Goal: Task Accomplishment & Management: Complete application form

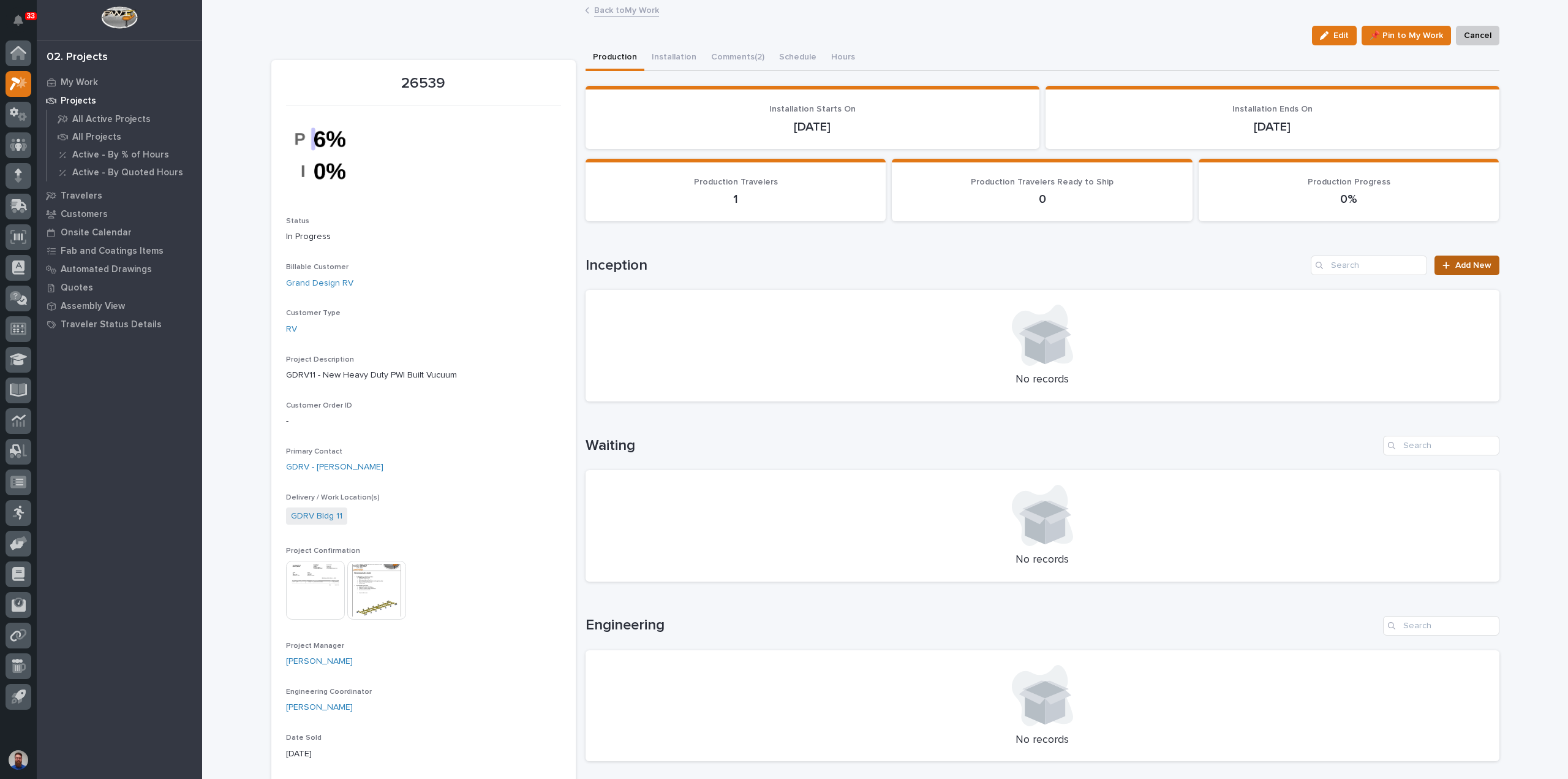
click at [1444, 266] on icon at bounding box center [1446, 265] width 7 height 7
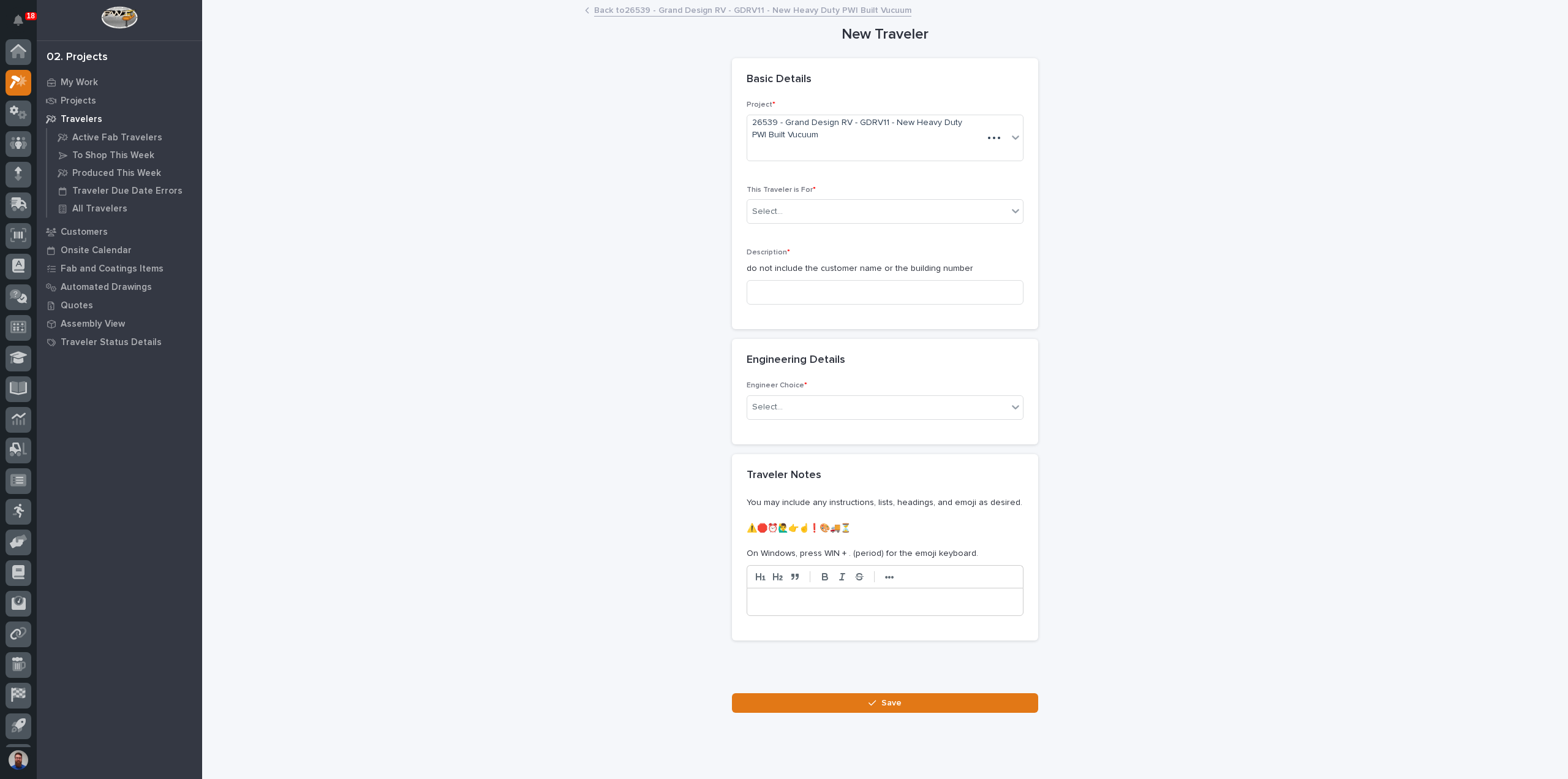
scroll to position [27, 0]
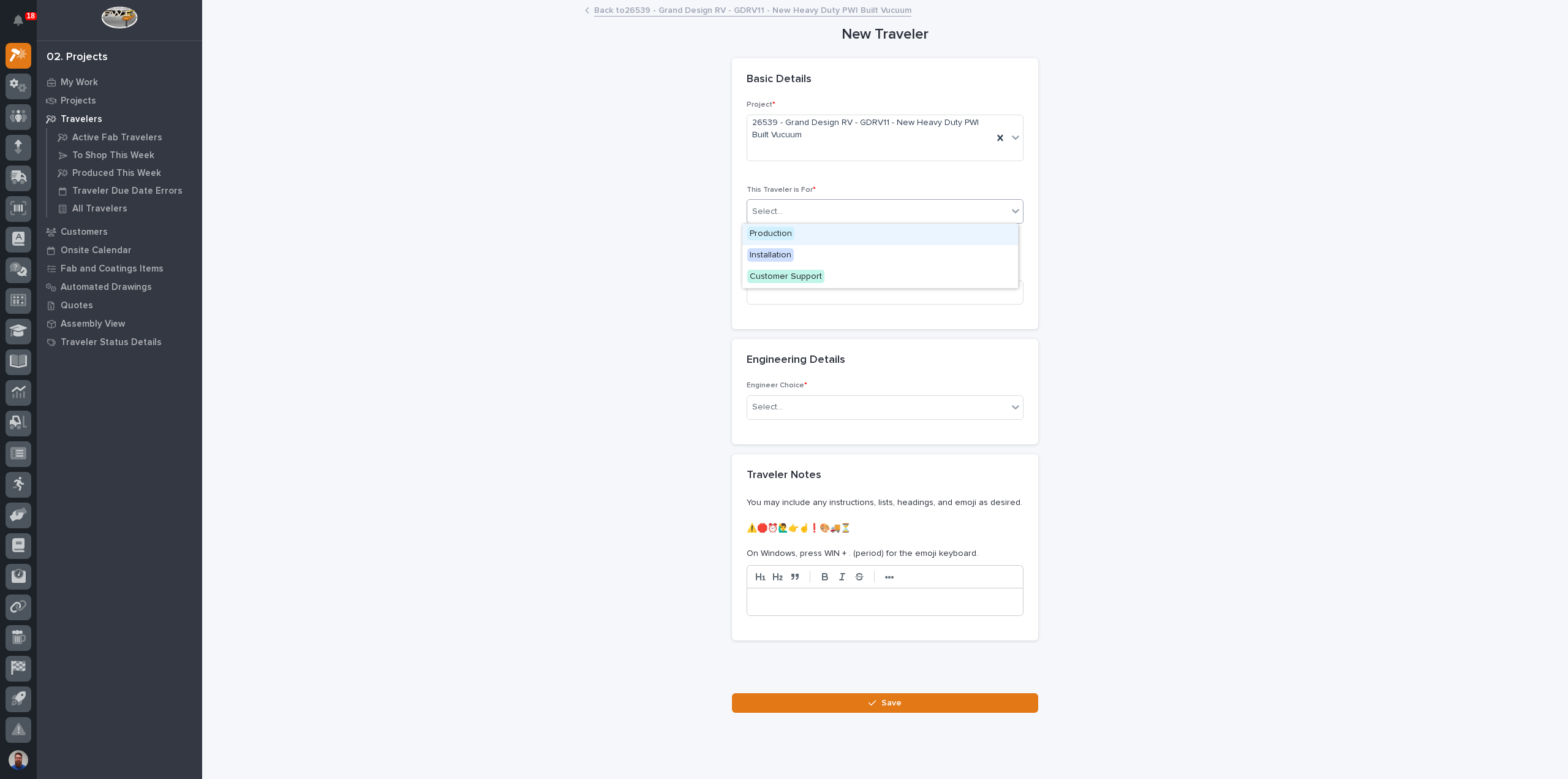
click at [782, 211] on div "Select..." at bounding box center [878, 211] width 261 height 20
click at [790, 237] on span "Production" at bounding box center [771, 234] width 47 height 14
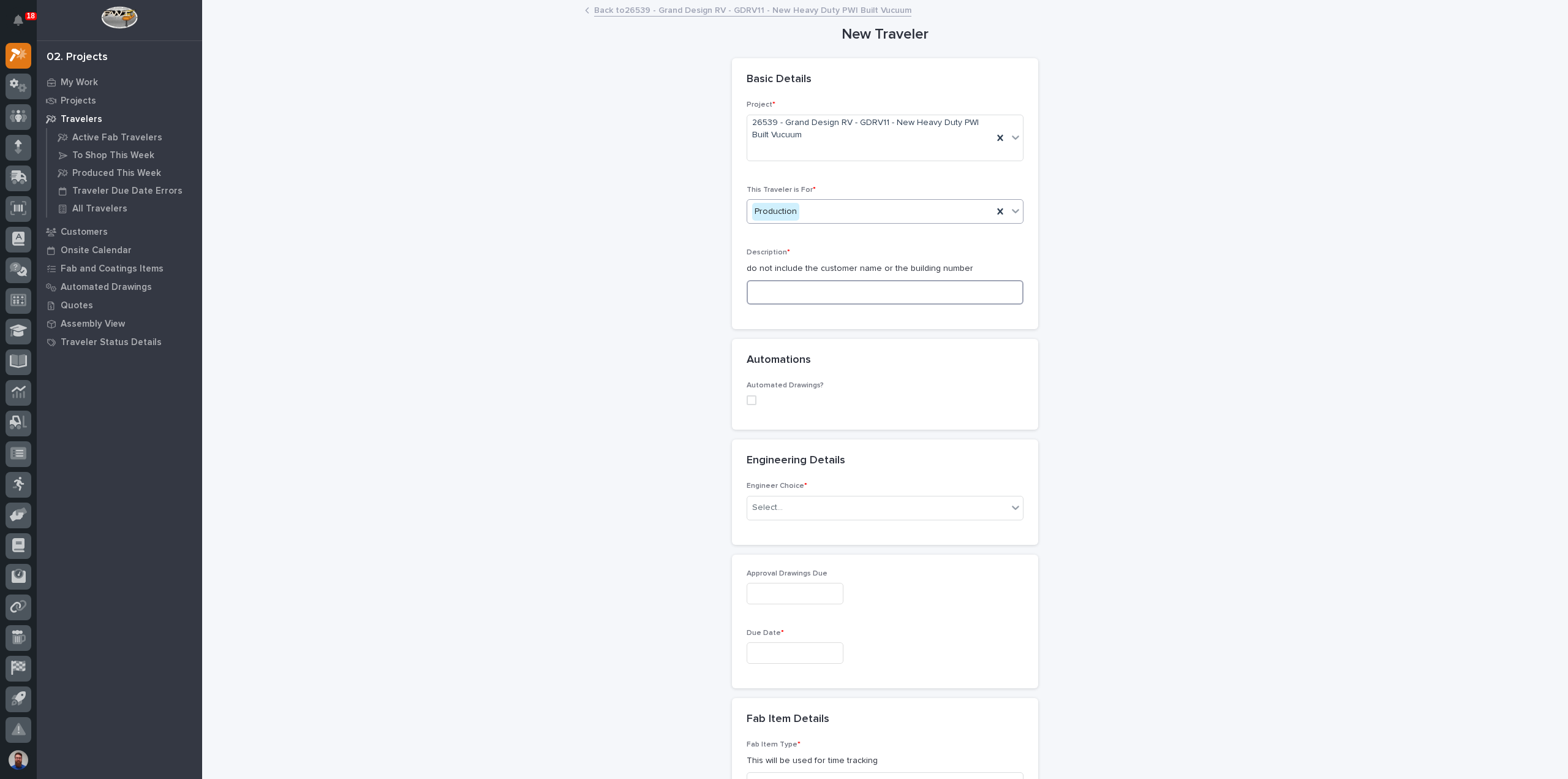
click at [792, 296] on input at bounding box center [885, 292] width 277 height 24
click at [802, 291] on input at bounding box center [885, 292] width 277 height 24
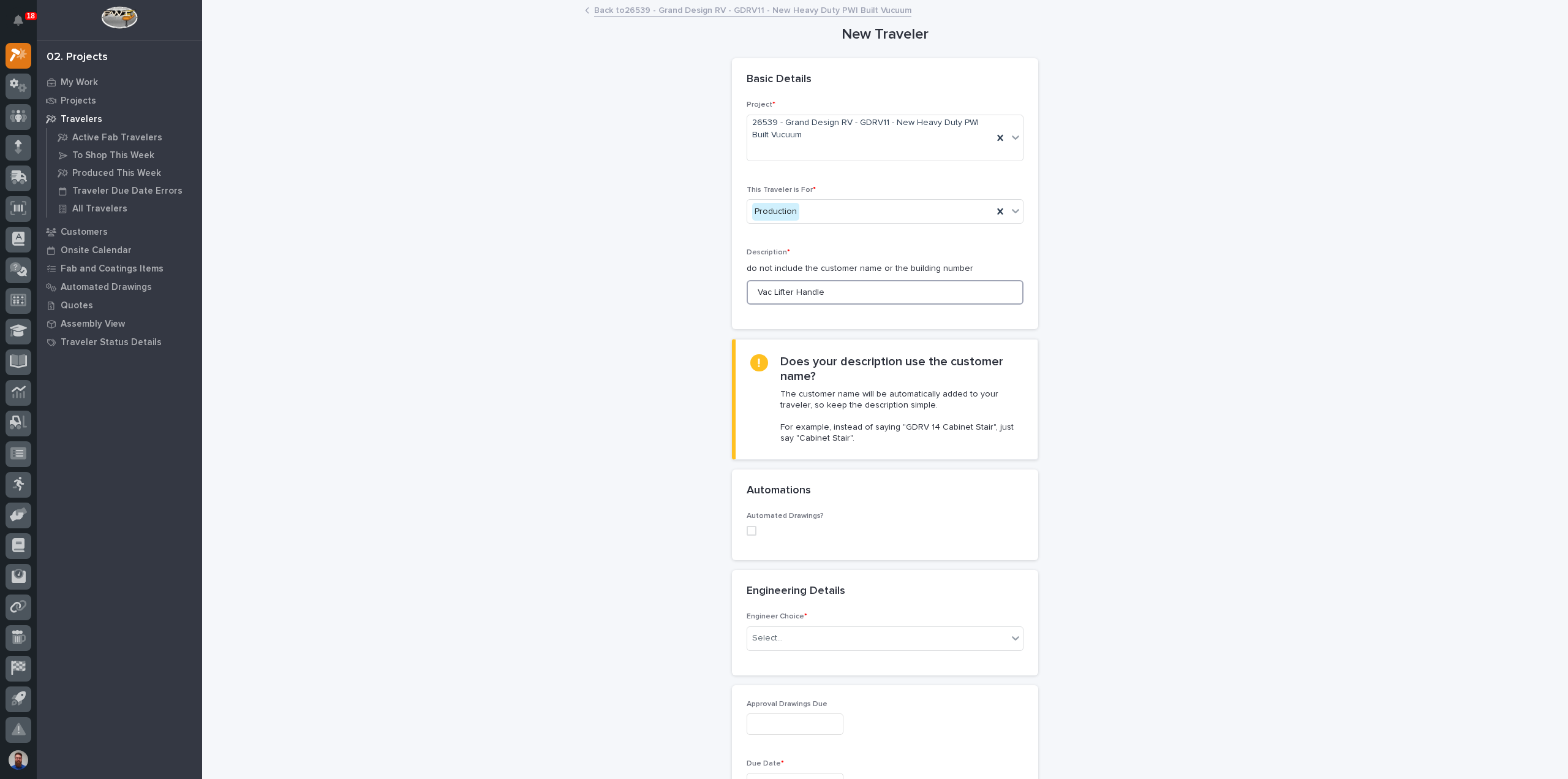
type input "Vac Lifter Handle"
click at [593, 347] on div "**********" at bounding box center [886, 794] width 1228 height 1586
click at [631, 541] on div "**********" at bounding box center [886, 794] width 1228 height 1586
click at [754, 637] on div "Select..." at bounding box center [767, 638] width 30 height 13
drag, startPoint x: 784, startPoint y: 706, endPoint x: 750, endPoint y: 700, distance: 34.5
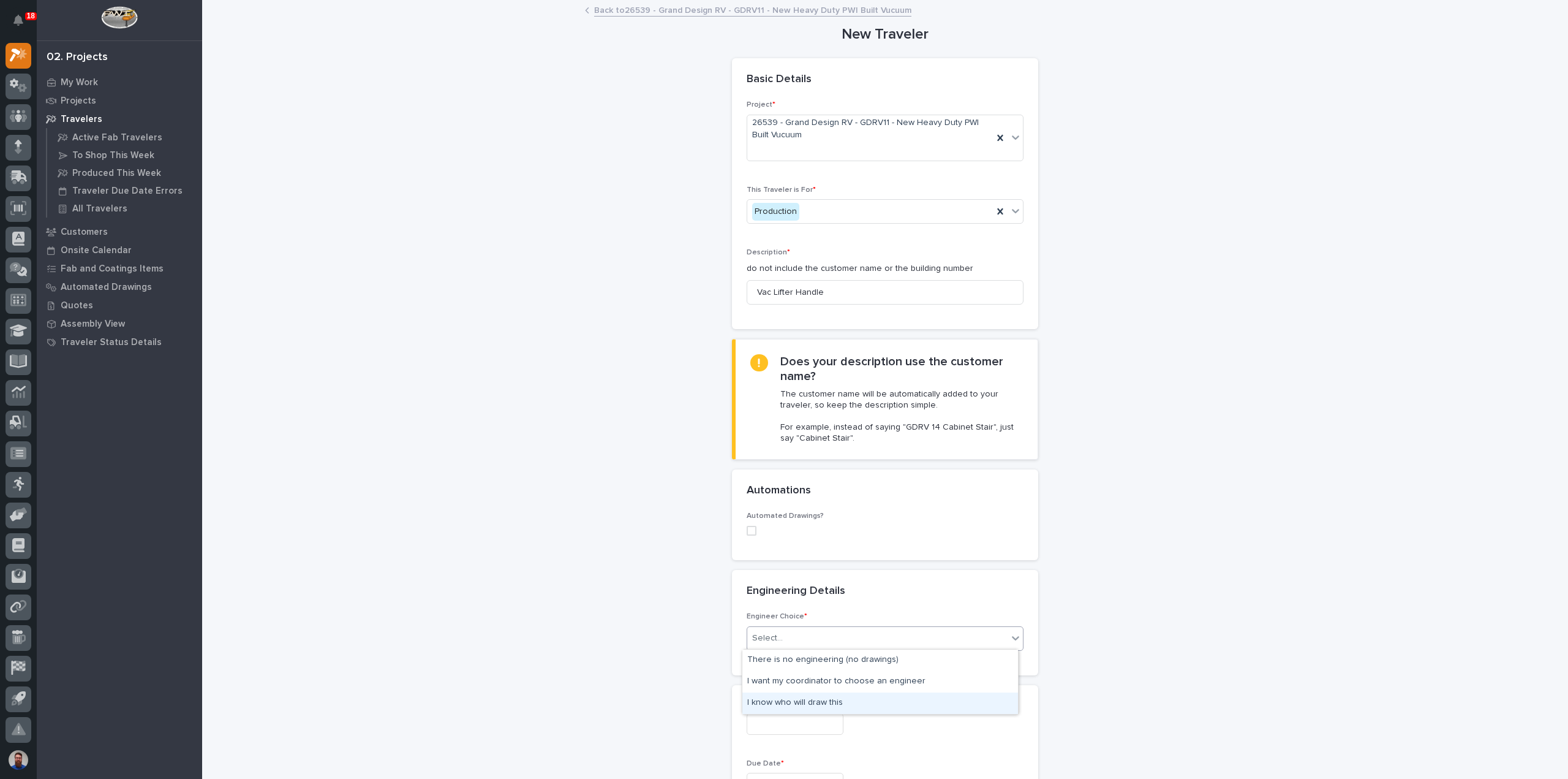
click at [784, 706] on div "I know who will draw this" at bounding box center [880, 703] width 275 height 21
click at [679, 688] on div "New Traveler Loading... Saving… Loading... Saving… Basic Details Project * 2653…" at bounding box center [886, 794] width 1228 height 1586
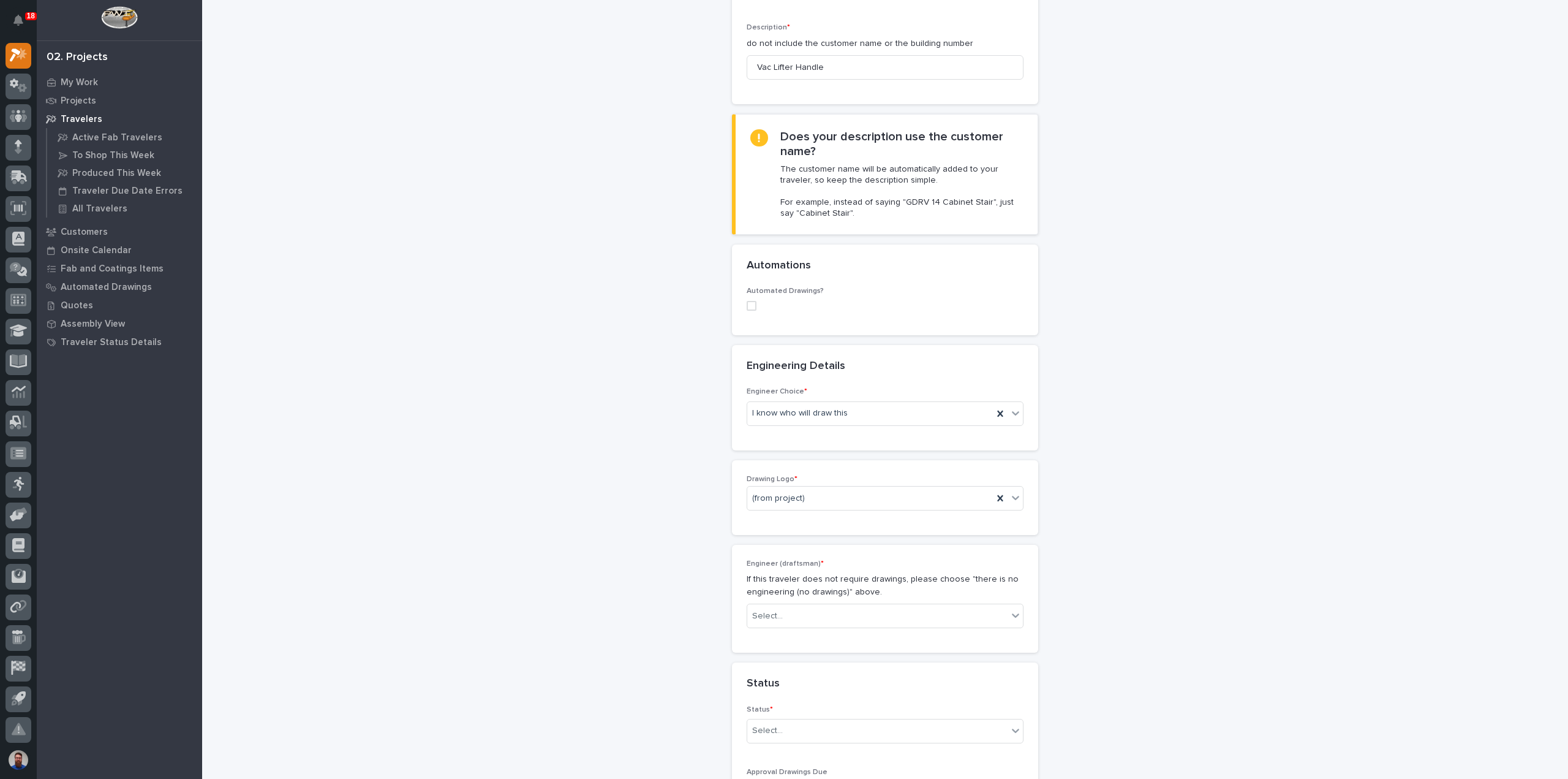
scroll to position [245, 0]
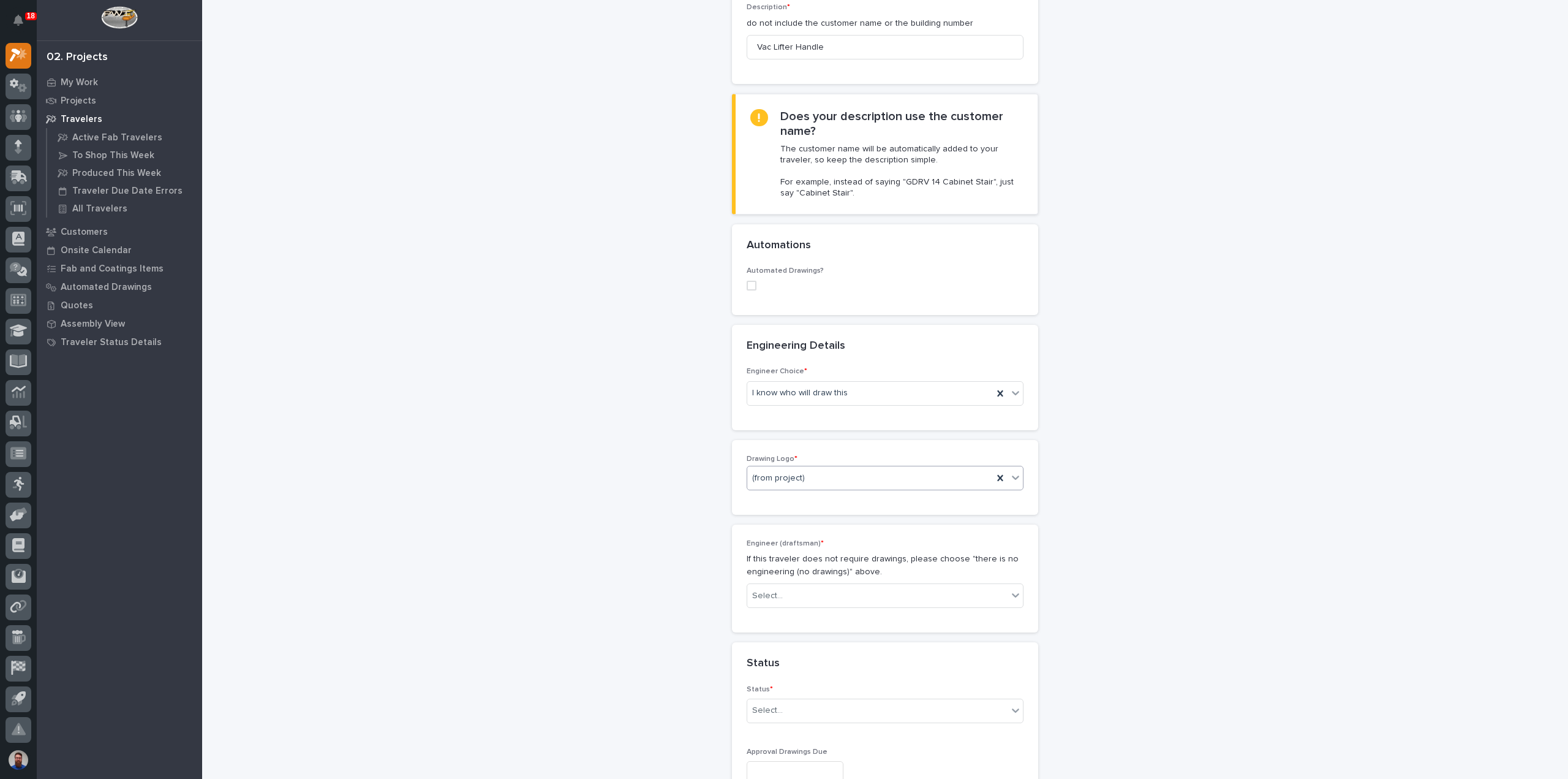
click at [789, 469] on div "(from project)" at bounding box center [870, 478] width 245 height 20
click at [781, 540] on div "PWI" at bounding box center [880, 542] width 275 height 21
click at [636, 537] on div "**********" at bounding box center [886, 737] width 1228 height 1963
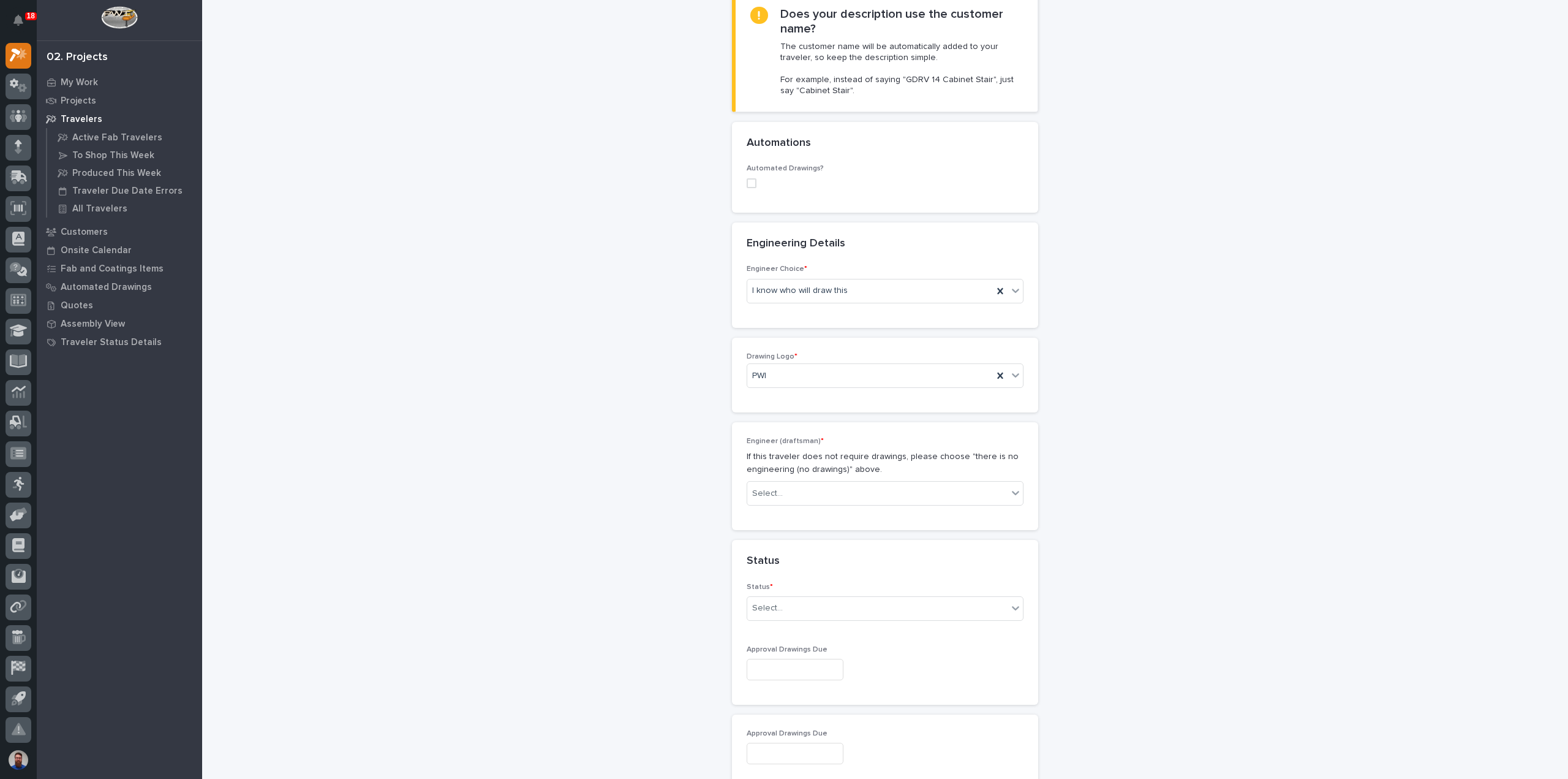
scroll to position [408, 0]
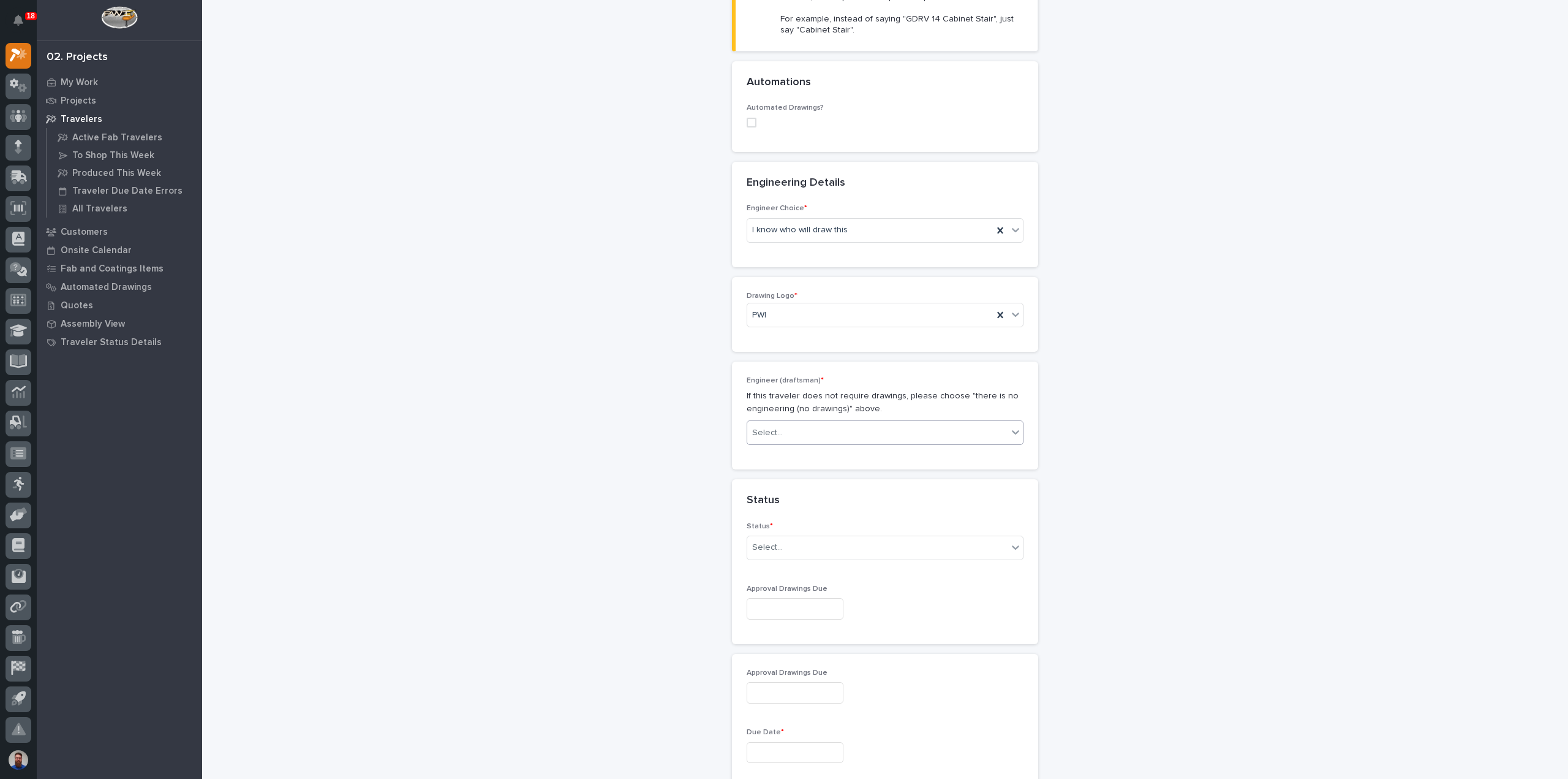
click at [772, 438] on div "Select..." at bounding box center [878, 432] width 261 height 20
click at [782, 423] on div "Select..." at bounding box center [878, 432] width 261 height 20
click at [609, 448] on div "**********" at bounding box center [886, 575] width 1228 height 1963
click at [837, 273] on div "I want my coordinator to choose an engineer" at bounding box center [880, 273] width 275 height 21
click at [584, 340] on div "New Traveler Loading... Saving… Loading... Saving… Basic Details Project * 2653…" at bounding box center [886, 575] width 1228 height 1963
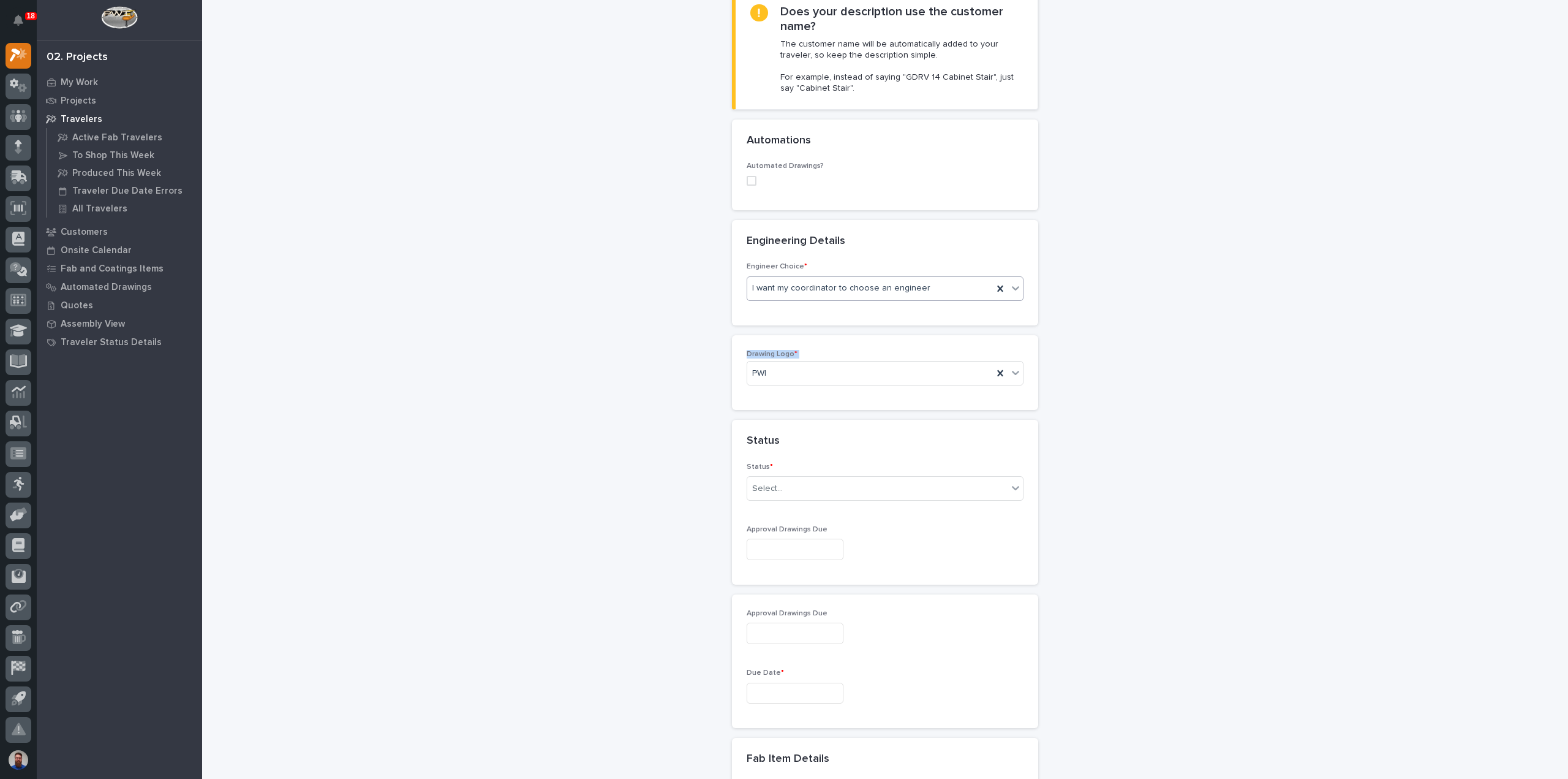
scroll to position [350, 0]
click at [609, 420] on div "**********" at bounding box center [886, 574] width 1228 height 1845
click at [788, 486] on div "Select..." at bounding box center [878, 489] width 261 height 20
click at [795, 530] on div "To Engineer" at bounding box center [880, 531] width 275 height 21
click at [615, 518] on div "**********" at bounding box center [886, 574] width 1228 height 1845
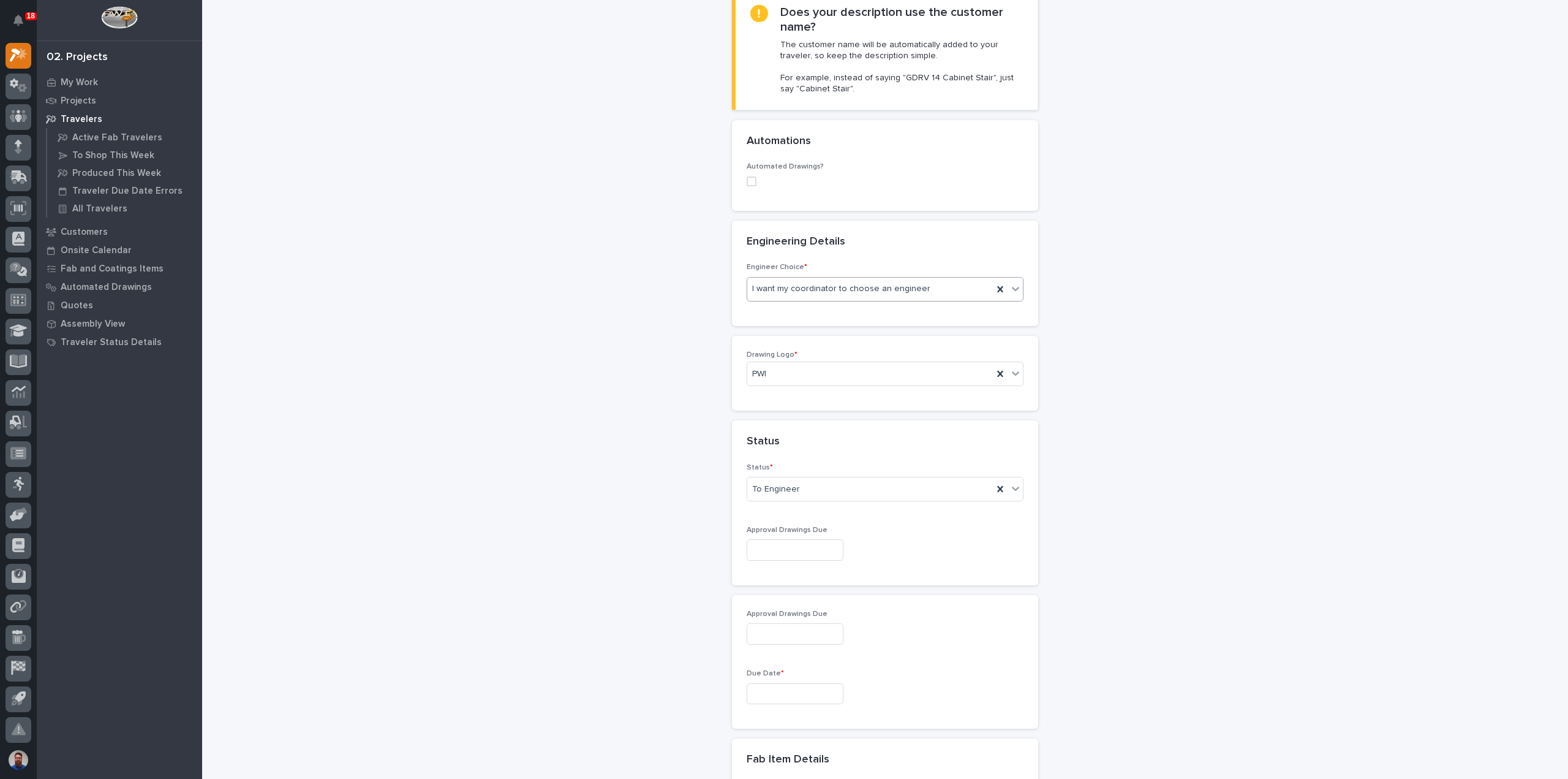
click at [772, 547] on input "text" at bounding box center [794, 550] width 96 height 21
drag, startPoint x: 404, startPoint y: 243, endPoint x: 412, endPoint y: 250, distance: 10.6
click at [406, 243] on div "**********" at bounding box center [886, 574] width 1228 height 1845
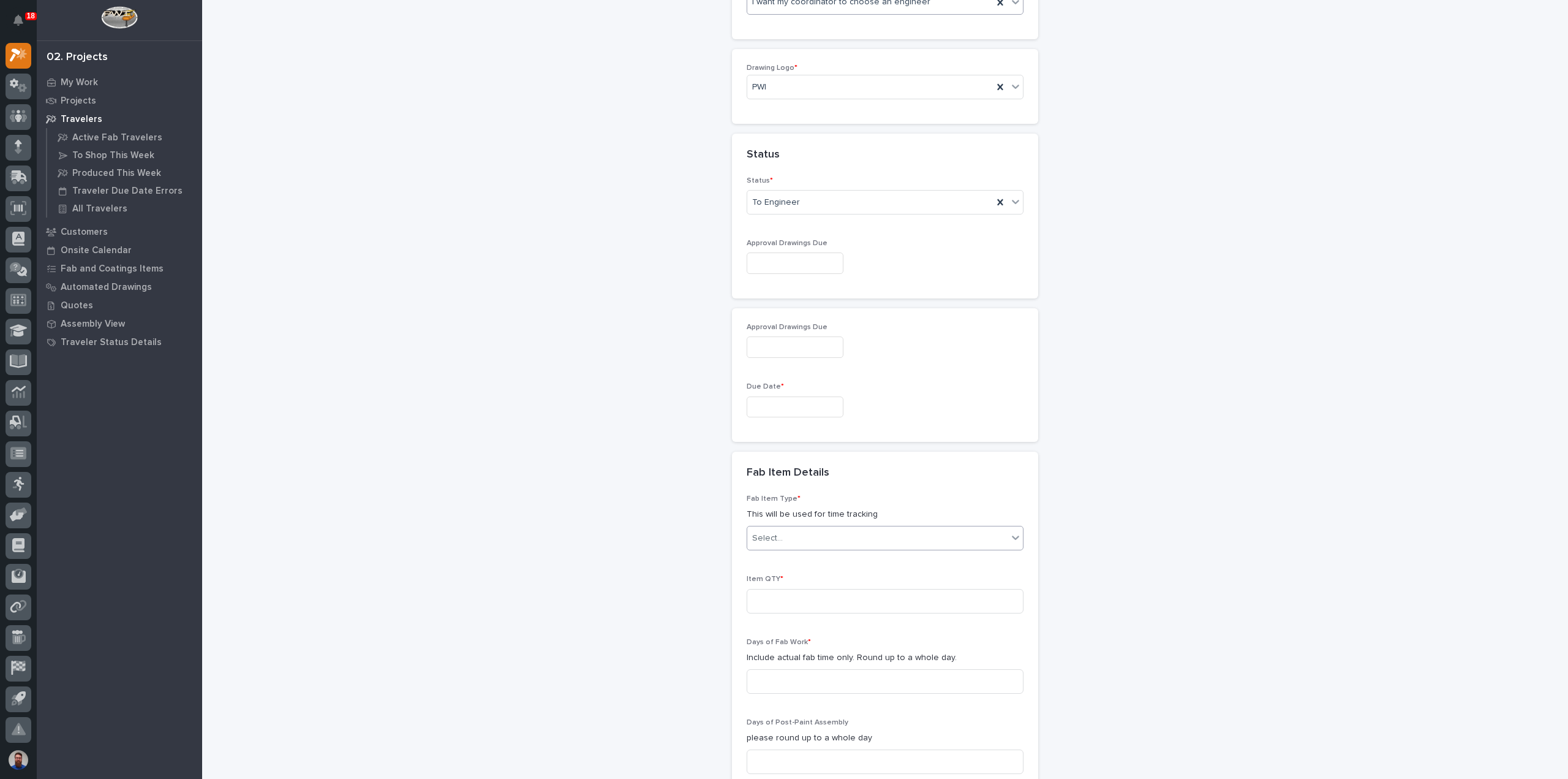
scroll to position [735, 0]
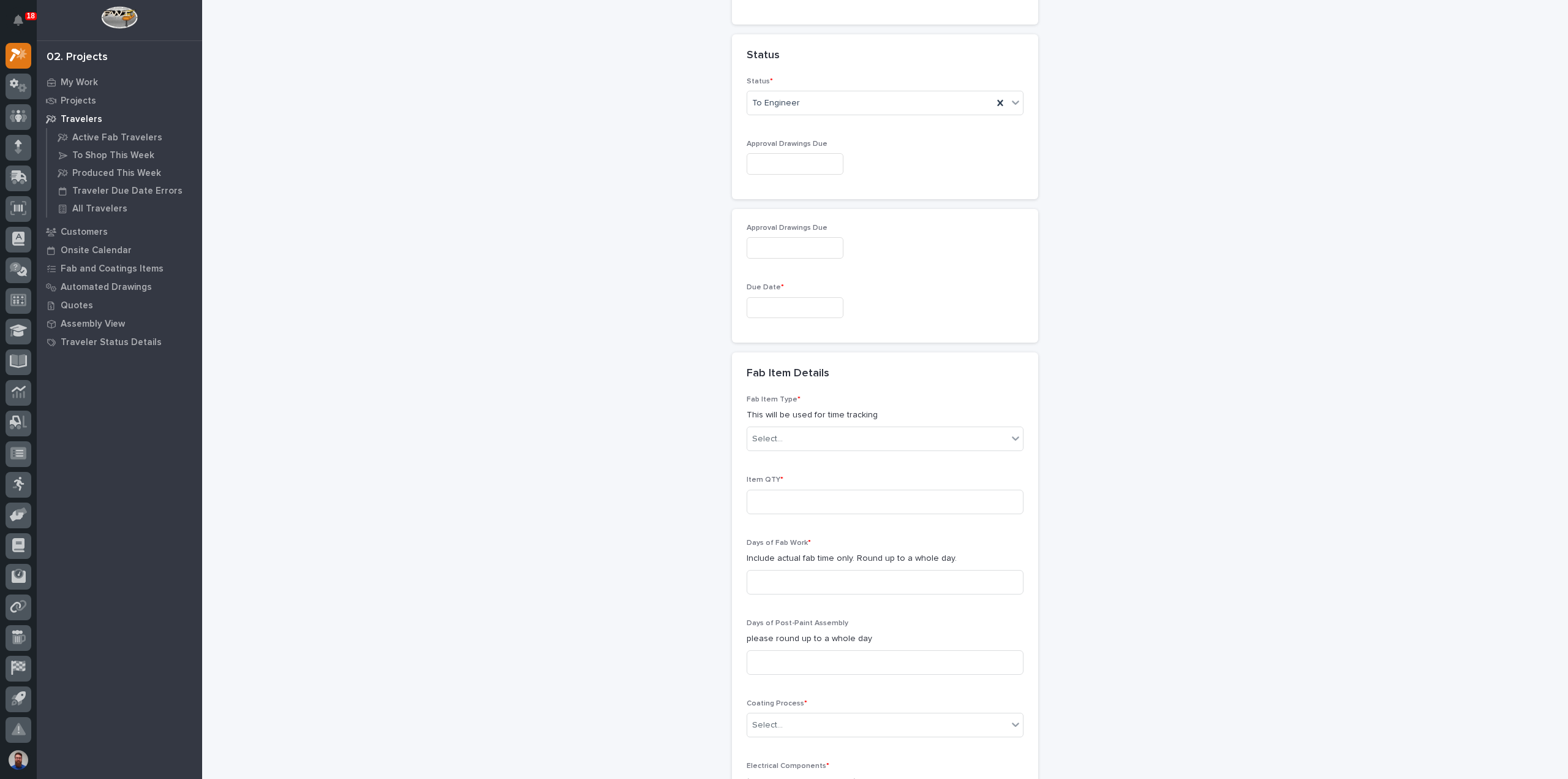
click at [783, 300] on input "text" at bounding box center [794, 308] width 96 height 21
click at [846, 117] on button "Next Month" at bounding box center [849, 115] width 19 height 19
click at [822, 226] on div "26" at bounding box center [826, 224] width 17 height 17
type input "**********"
click at [774, 241] on input "text" at bounding box center [794, 248] width 96 height 21
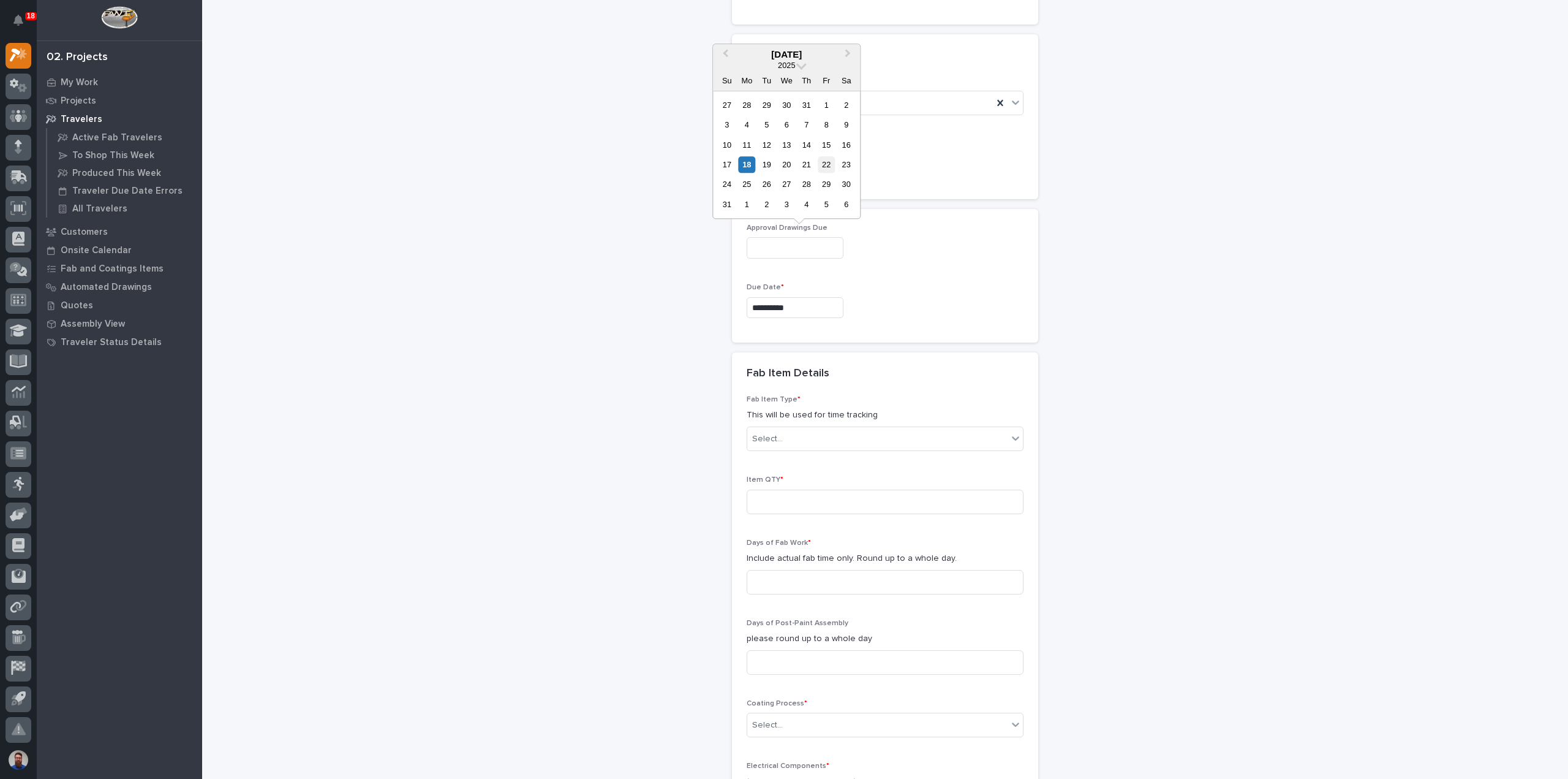
click at [827, 164] on div "22" at bounding box center [826, 165] width 17 height 17
type input "**********"
click at [593, 308] on div "**********" at bounding box center [886, 188] width 1228 height 1845
click at [776, 446] on div "Select..." at bounding box center [885, 438] width 277 height 24
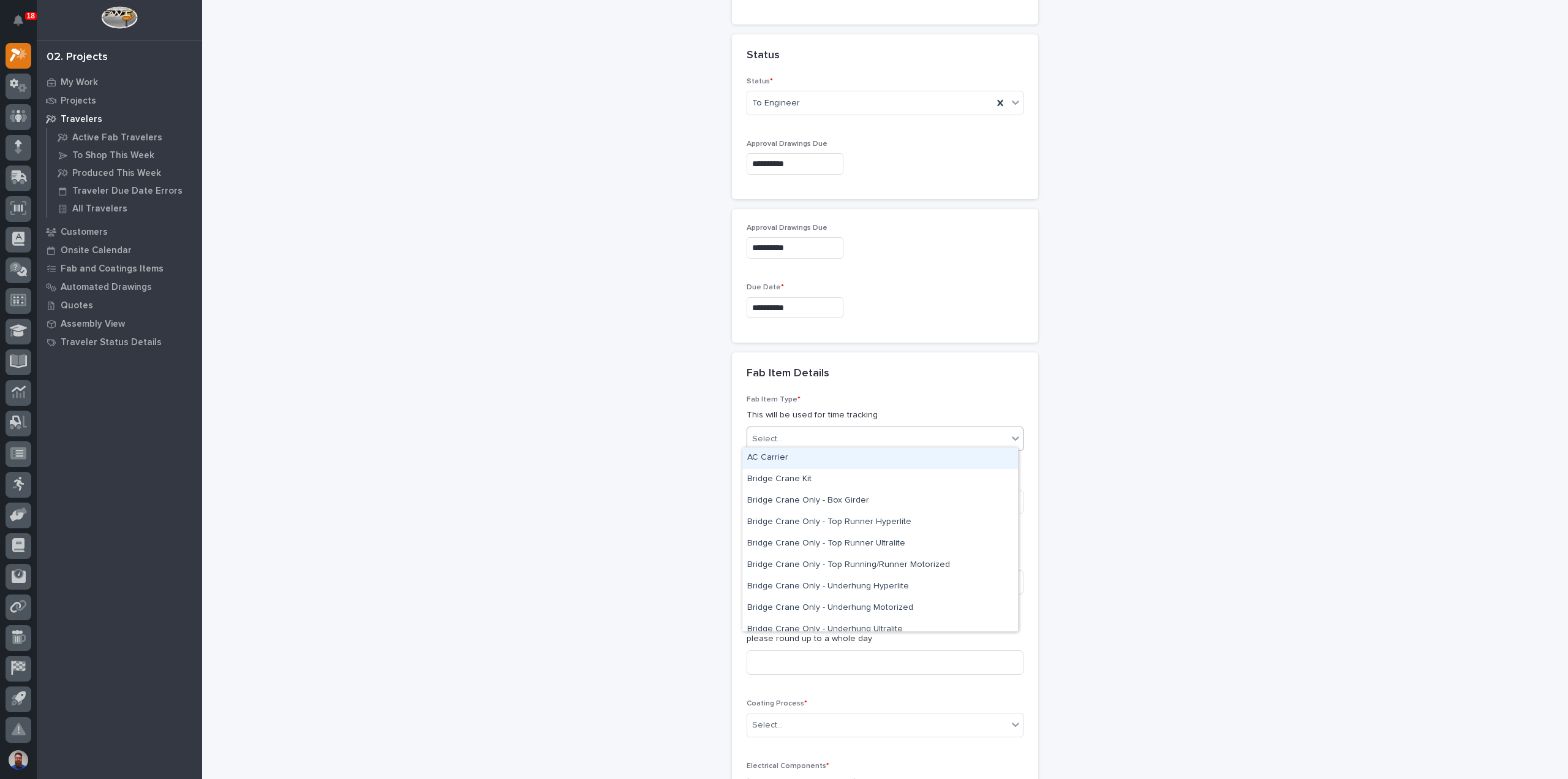
click at [661, 460] on div "**********" at bounding box center [886, 188] width 1228 height 1845
click at [770, 438] on div "Select..." at bounding box center [767, 438] width 30 height 13
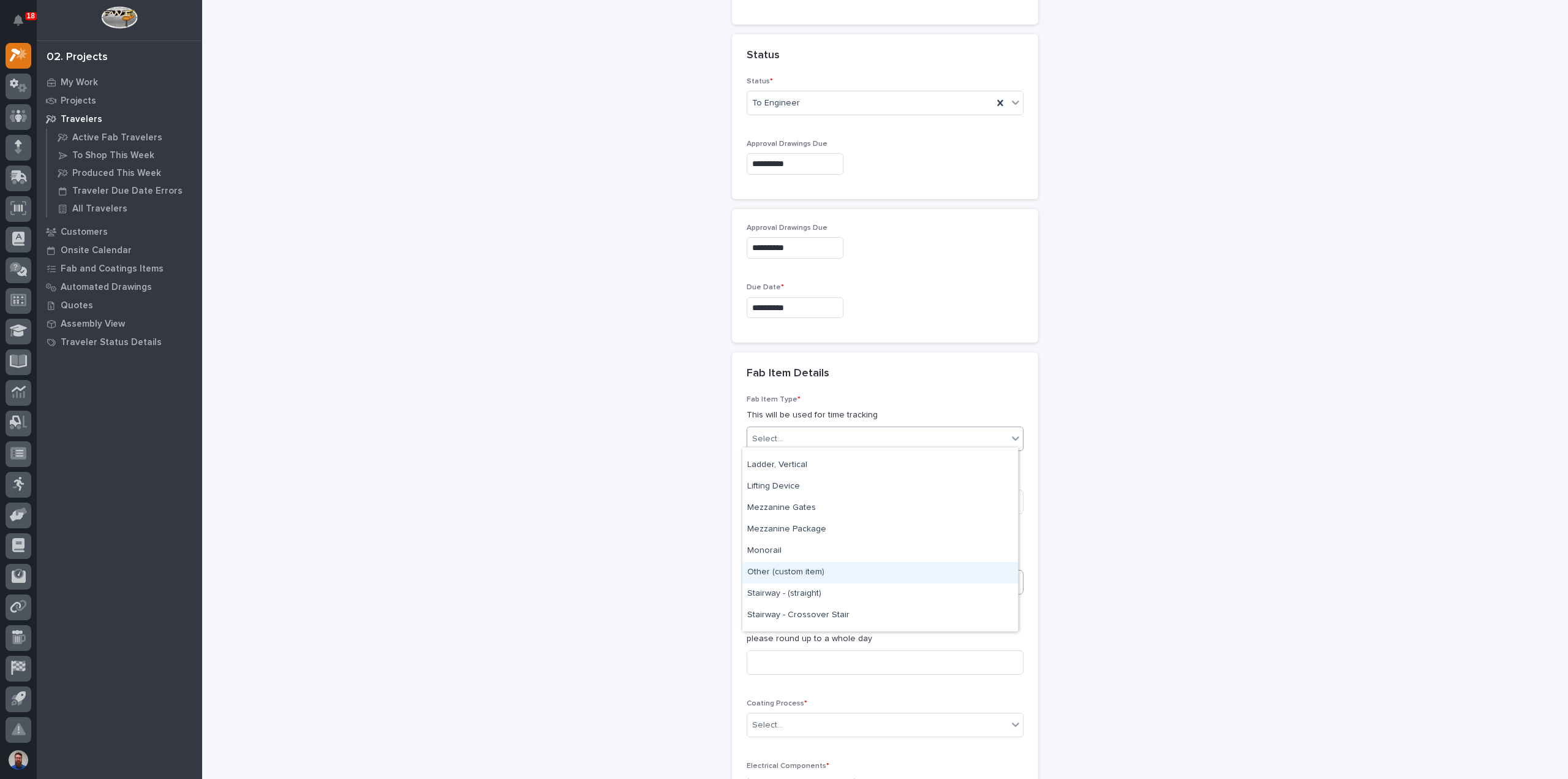
click at [805, 572] on div "Other (custom item)" at bounding box center [880, 573] width 275 height 21
click at [637, 578] on div "**********" at bounding box center [886, 188] width 1228 height 1845
click at [760, 502] on input at bounding box center [885, 501] width 277 height 24
type input "1"
click at [587, 541] on div "**********" at bounding box center [886, 188] width 1228 height 1845
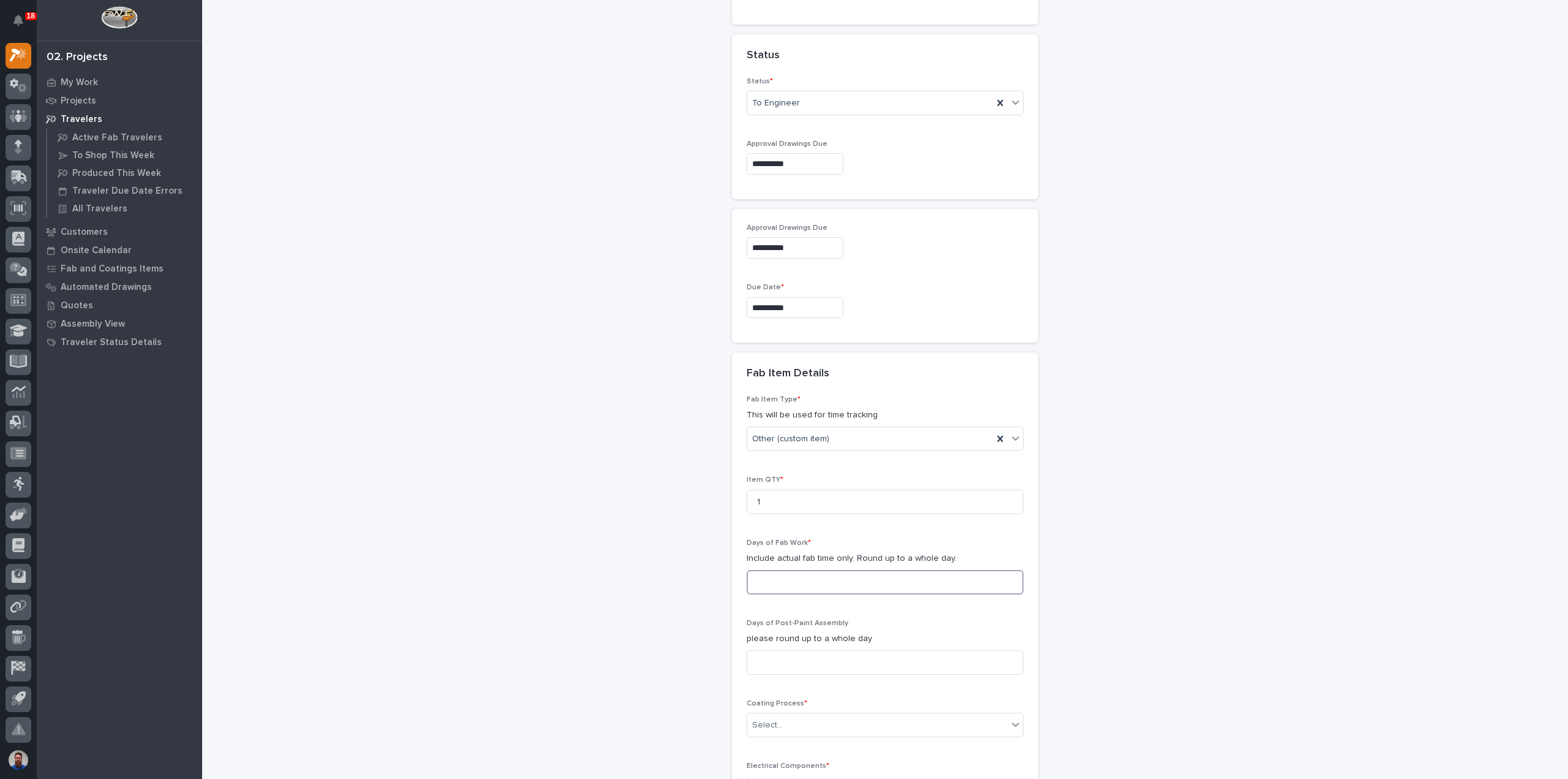
click at [784, 570] on input at bounding box center [885, 581] width 277 height 24
type input "1"
click at [787, 661] on input at bounding box center [885, 662] width 277 height 24
type input "1"
click at [692, 655] on div "**********" at bounding box center [886, 188] width 1228 height 1845
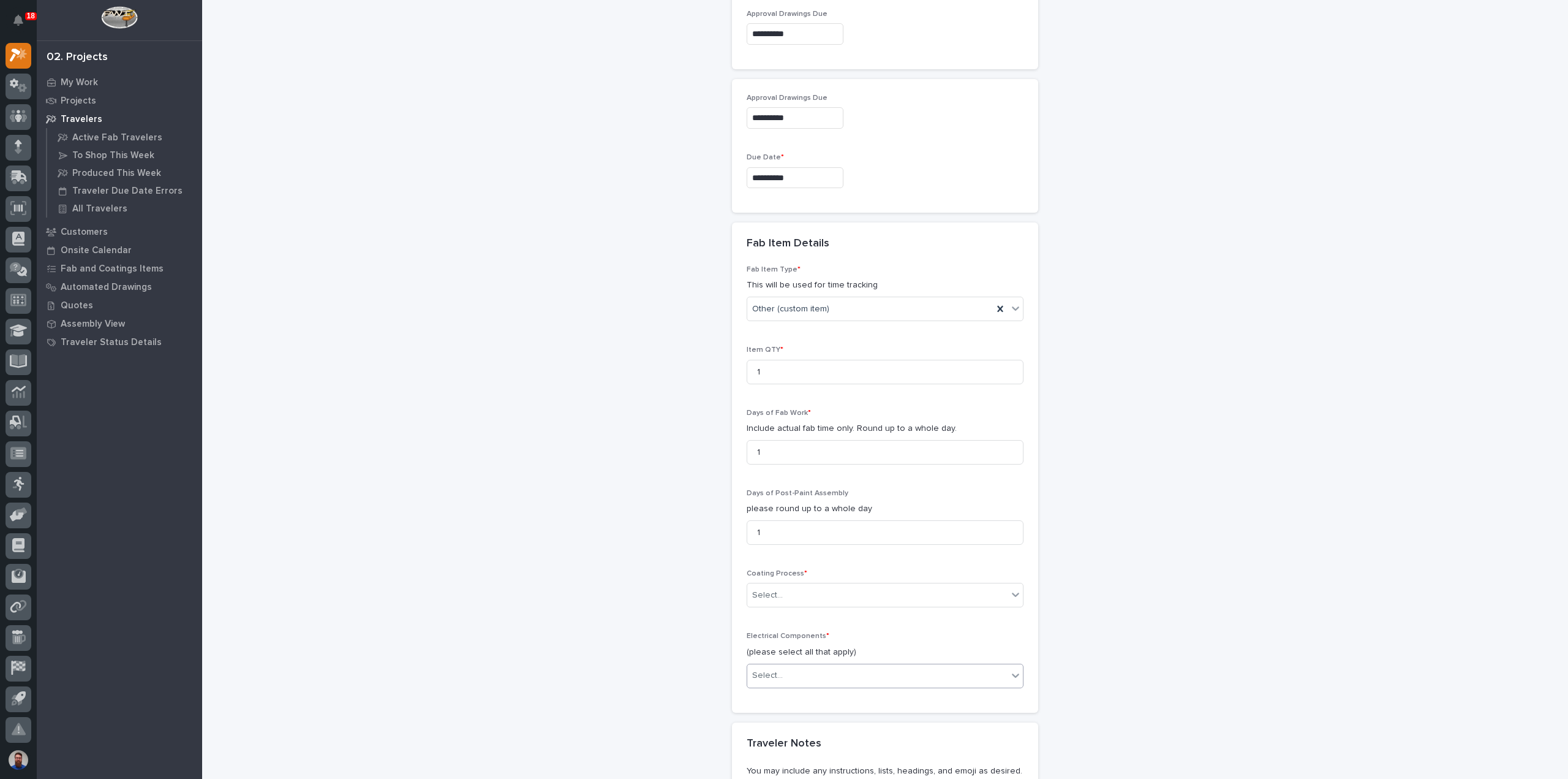
scroll to position [899, 0]
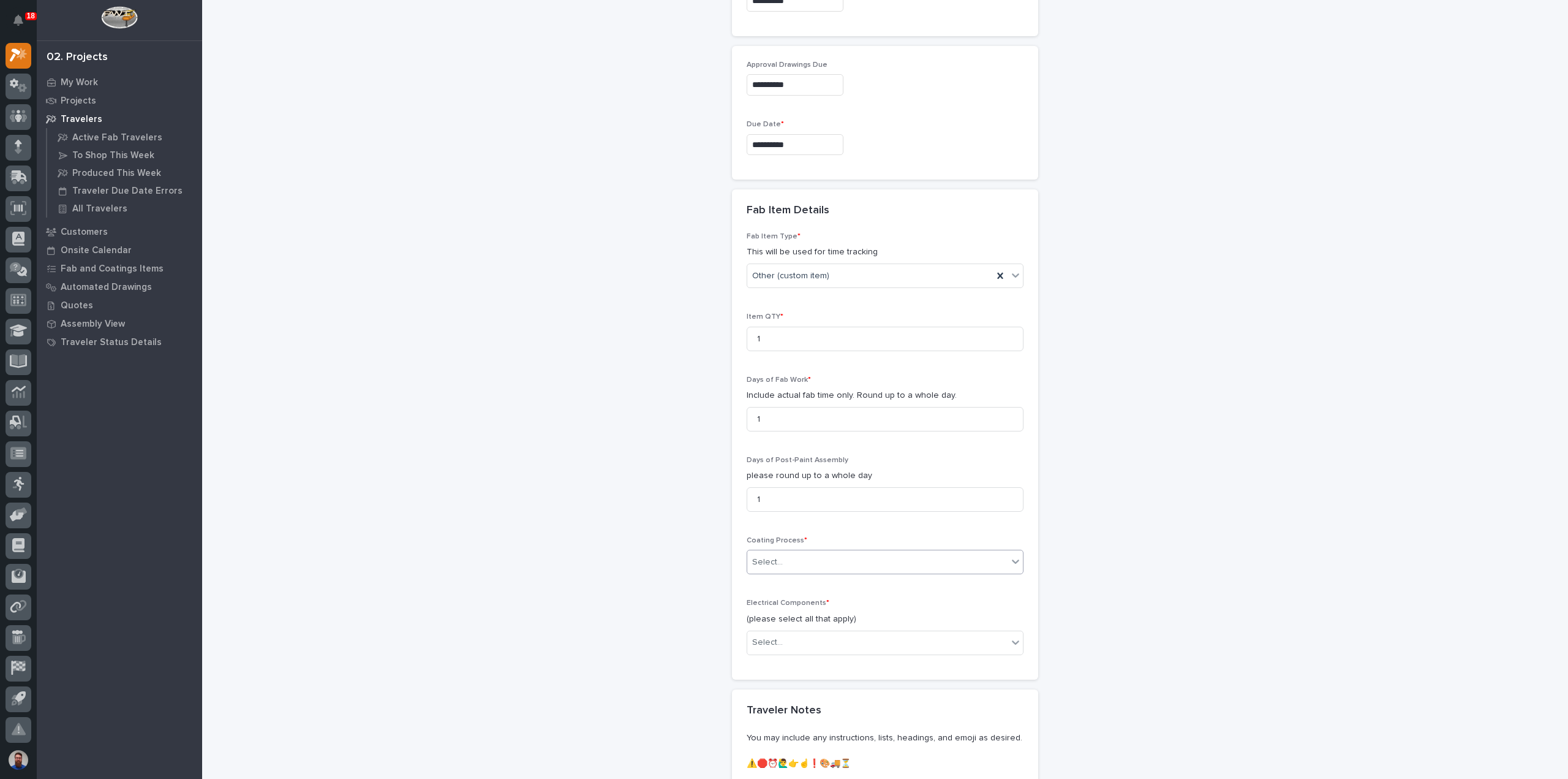
click at [789, 567] on div "Select..." at bounding box center [878, 562] width 261 height 20
click at [778, 599] on div "In-House Paint/Powder" at bounding box center [880, 602] width 275 height 21
click at [688, 600] on div "**********" at bounding box center [886, 25] width 1228 height 1845
click at [789, 643] on div "Select..." at bounding box center [878, 643] width 261 height 20
click at [783, 661] on div "None" at bounding box center [880, 661] width 275 height 21
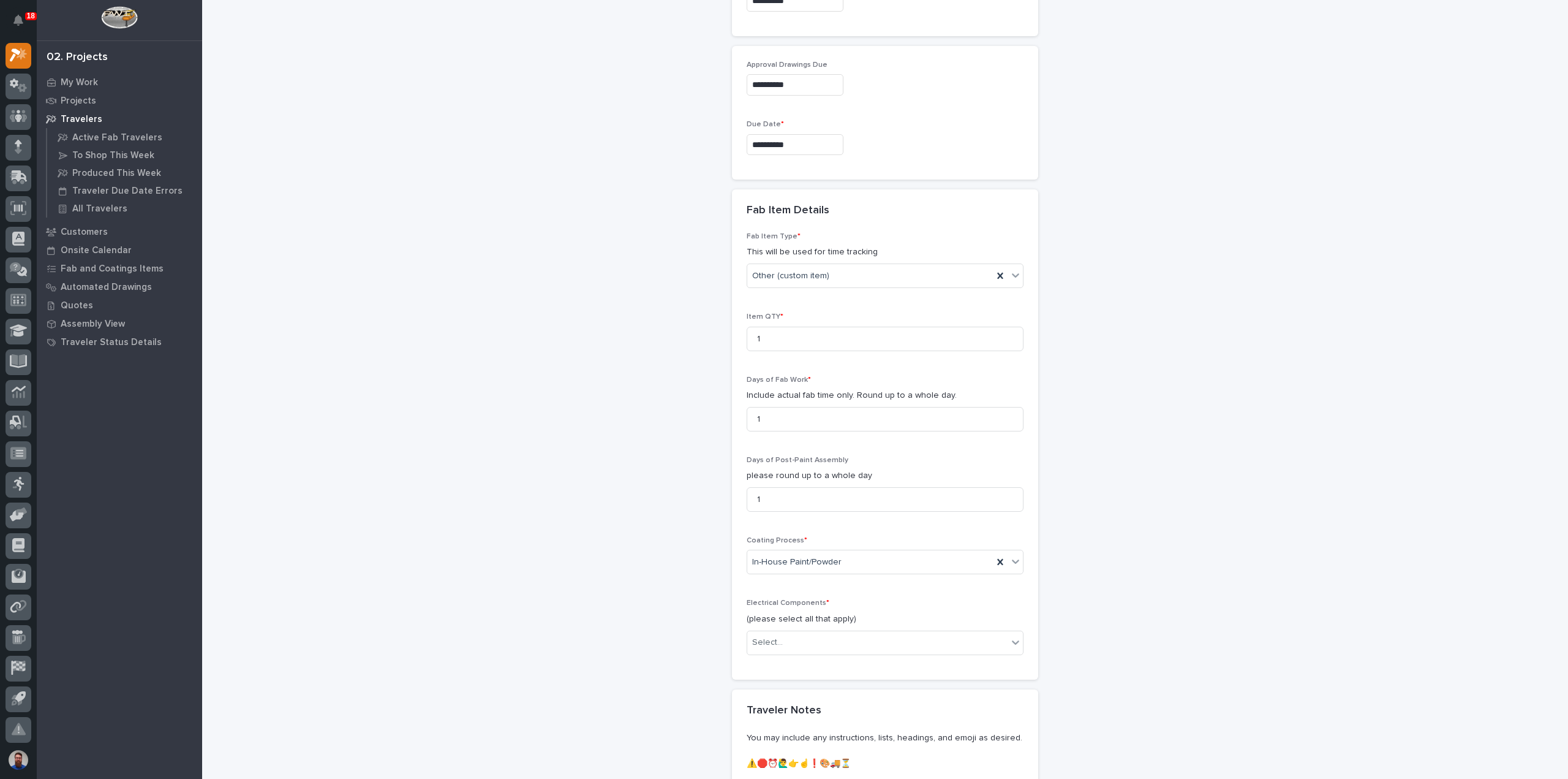
drag, startPoint x: 614, startPoint y: 618, endPoint x: 629, endPoint y: 610, distance: 17.0
click at [614, 618] on div "**********" at bounding box center [886, 25] width 1228 height 1845
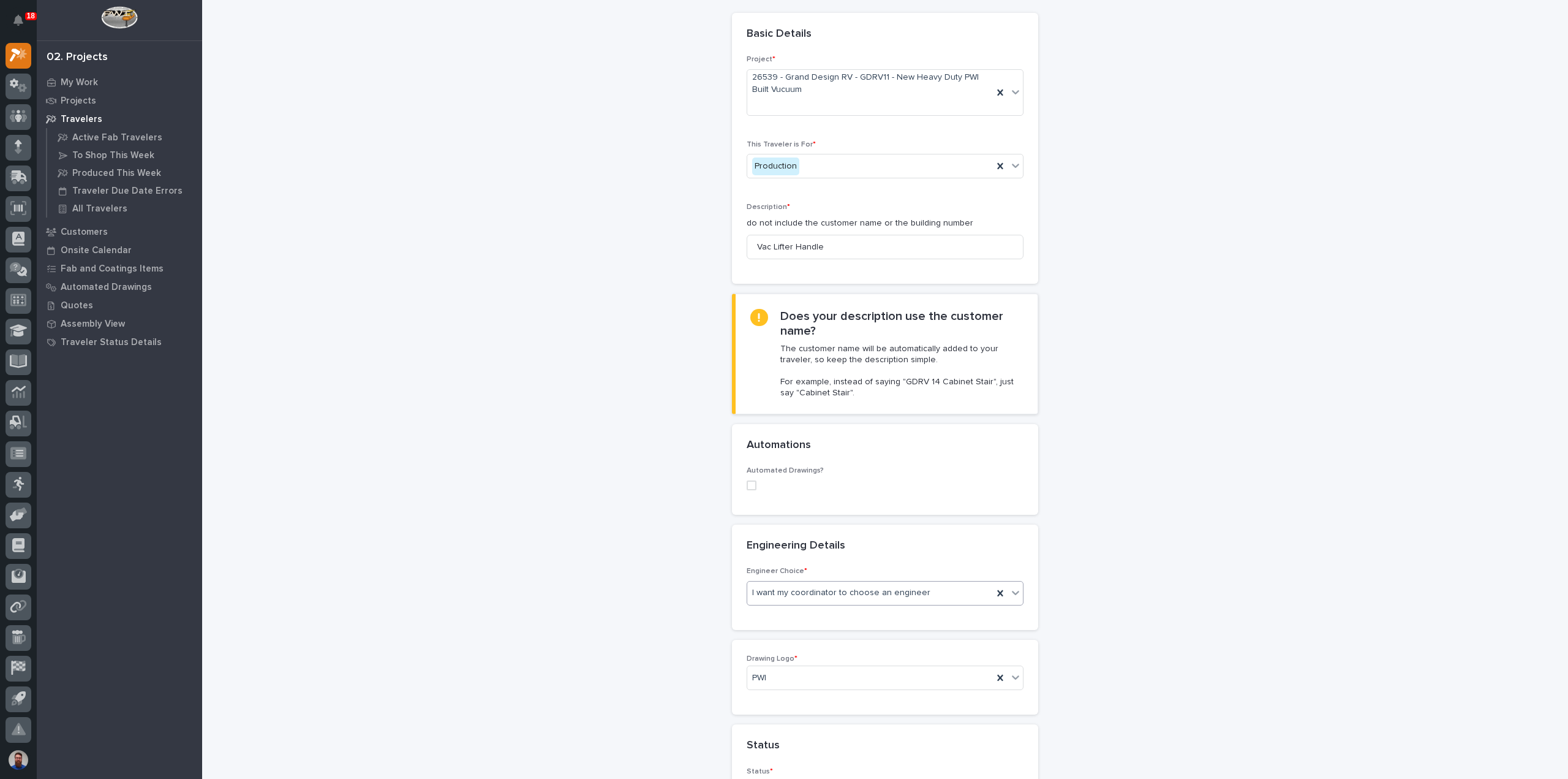
scroll to position [0, 0]
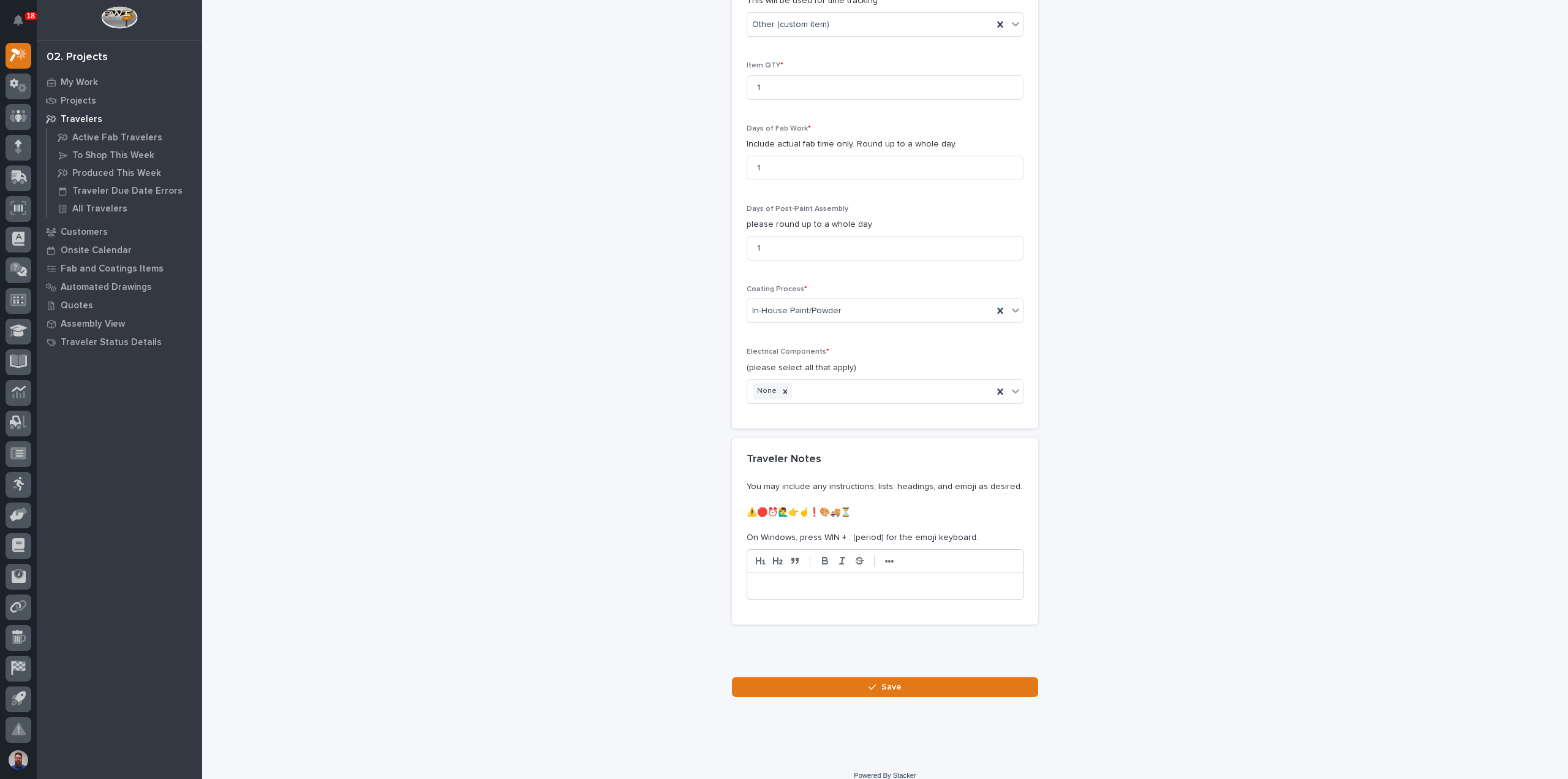
scroll to position [1158, 0]
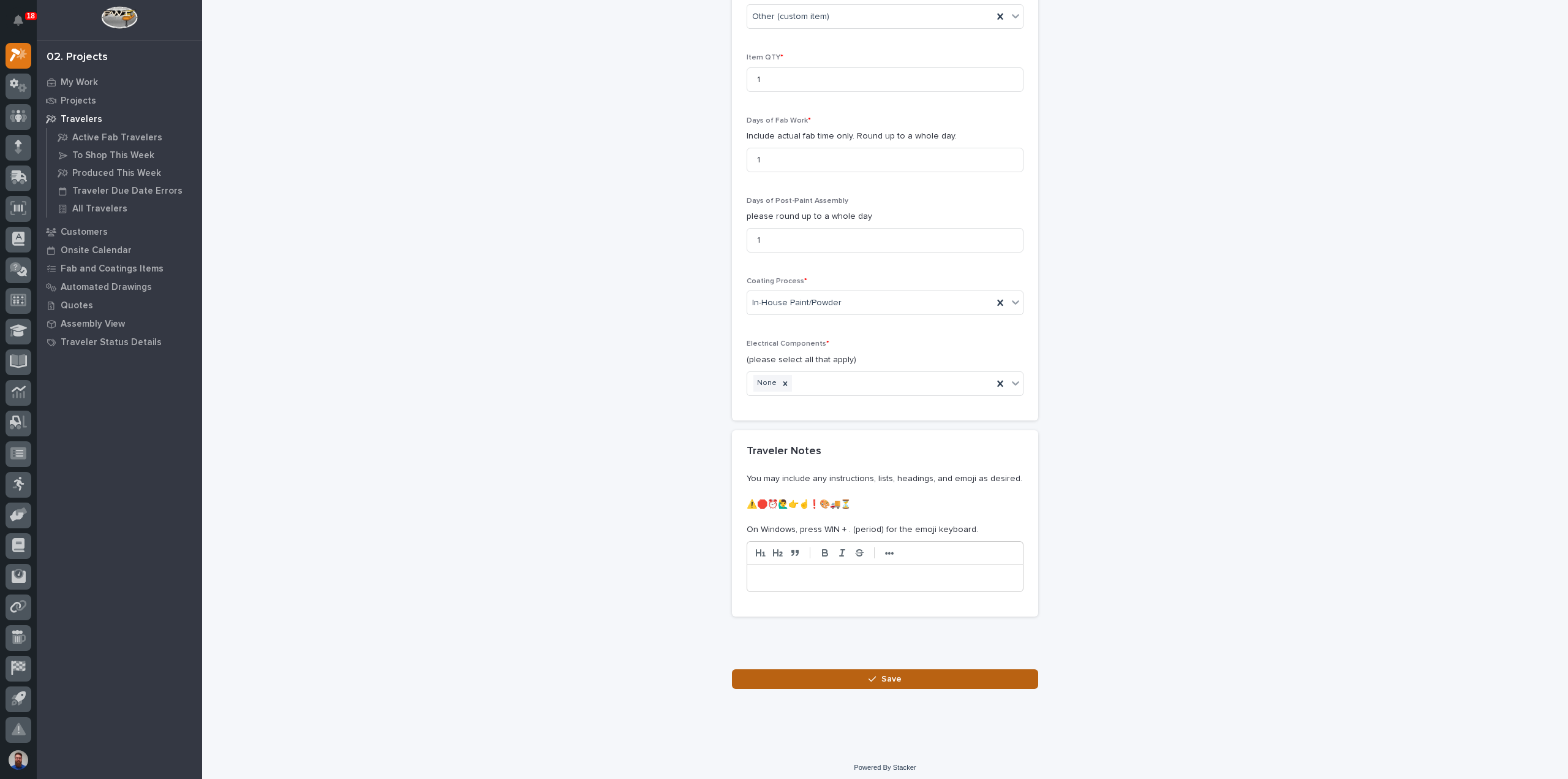
click at [818, 669] on button "Save" at bounding box center [885, 679] width 307 height 19
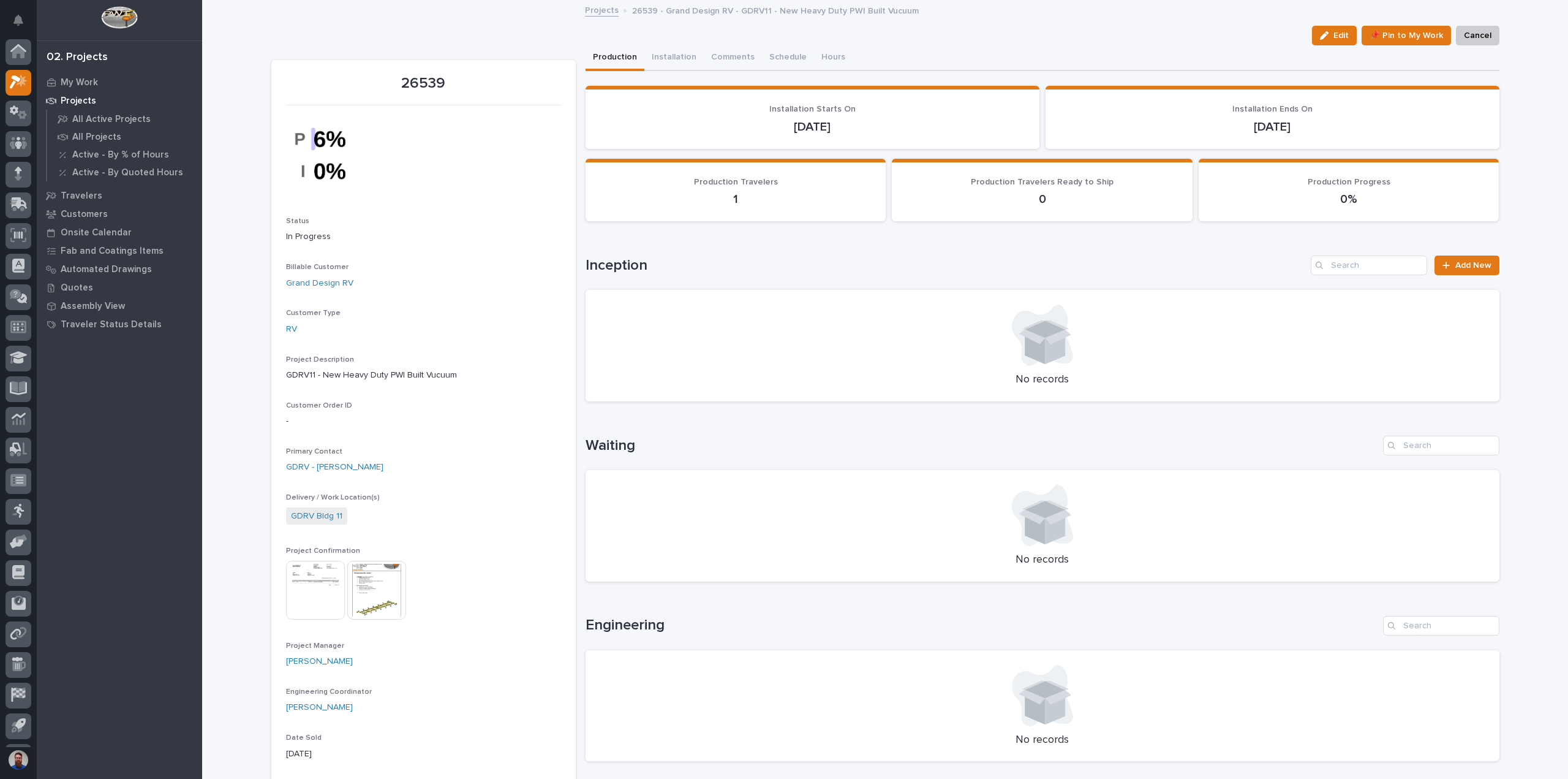
scroll to position [27, 0]
drag, startPoint x: 671, startPoint y: 268, endPoint x: 582, endPoint y: 269, distance: 89.0
drag, startPoint x: 581, startPoint y: 266, endPoint x: 669, endPoint y: 265, distance: 88.0
click at [669, 265] on h1 "Inception" at bounding box center [946, 266] width 721 height 18
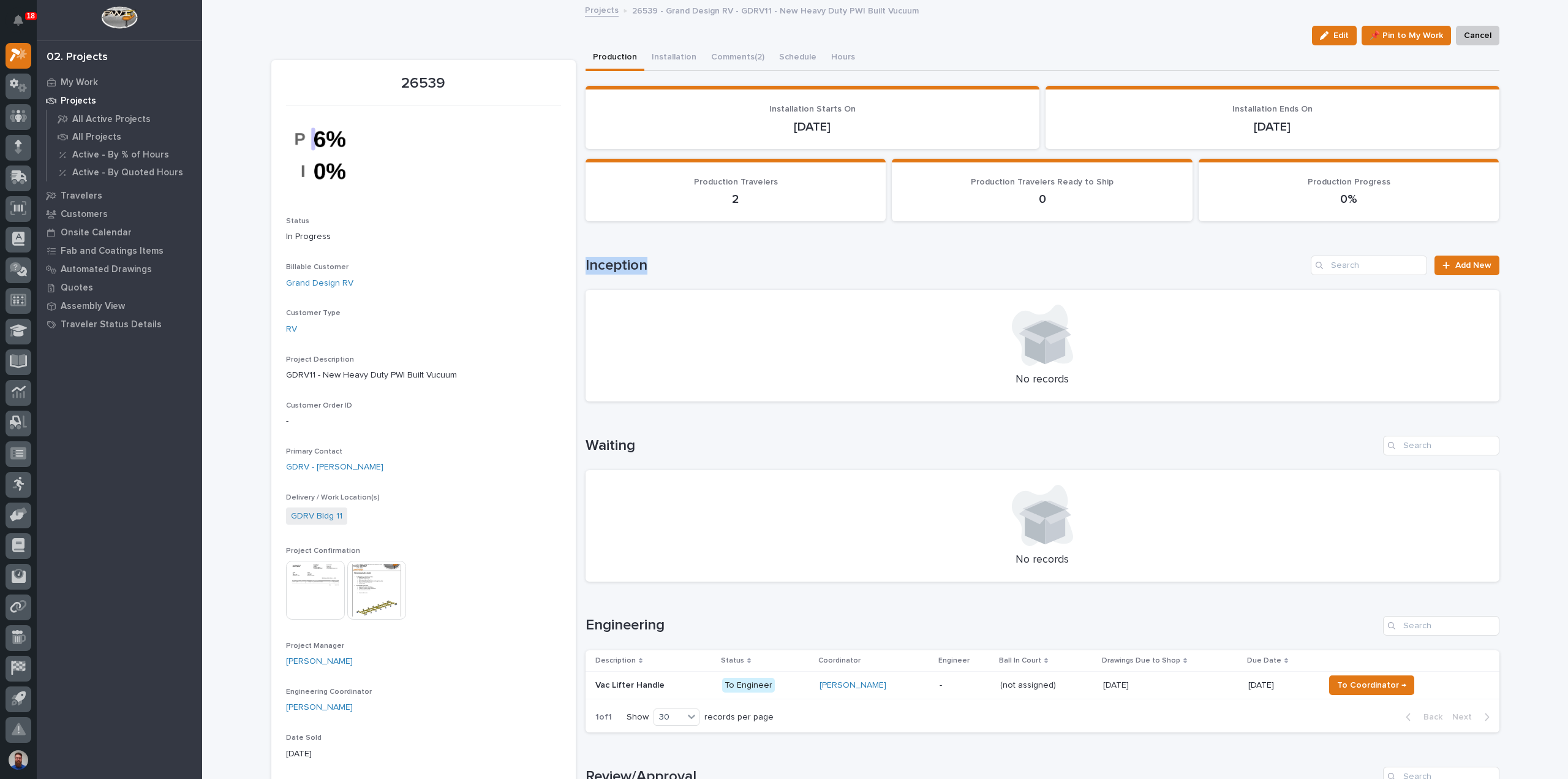
click at [650, 257] on h1 "Inception" at bounding box center [946, 266] width 721 height 18
drag, startPoint x: 606, startPoint y: 269, endPoint x: 583, endPoint y: 271, distance: 23.1
click at [586, 271] on h1 "Inception" at bounding box center [946, 266] width 721 height 18
click at [586, 268] on h1 "Inception" at bounding box center [946, 266] width 721 height 18
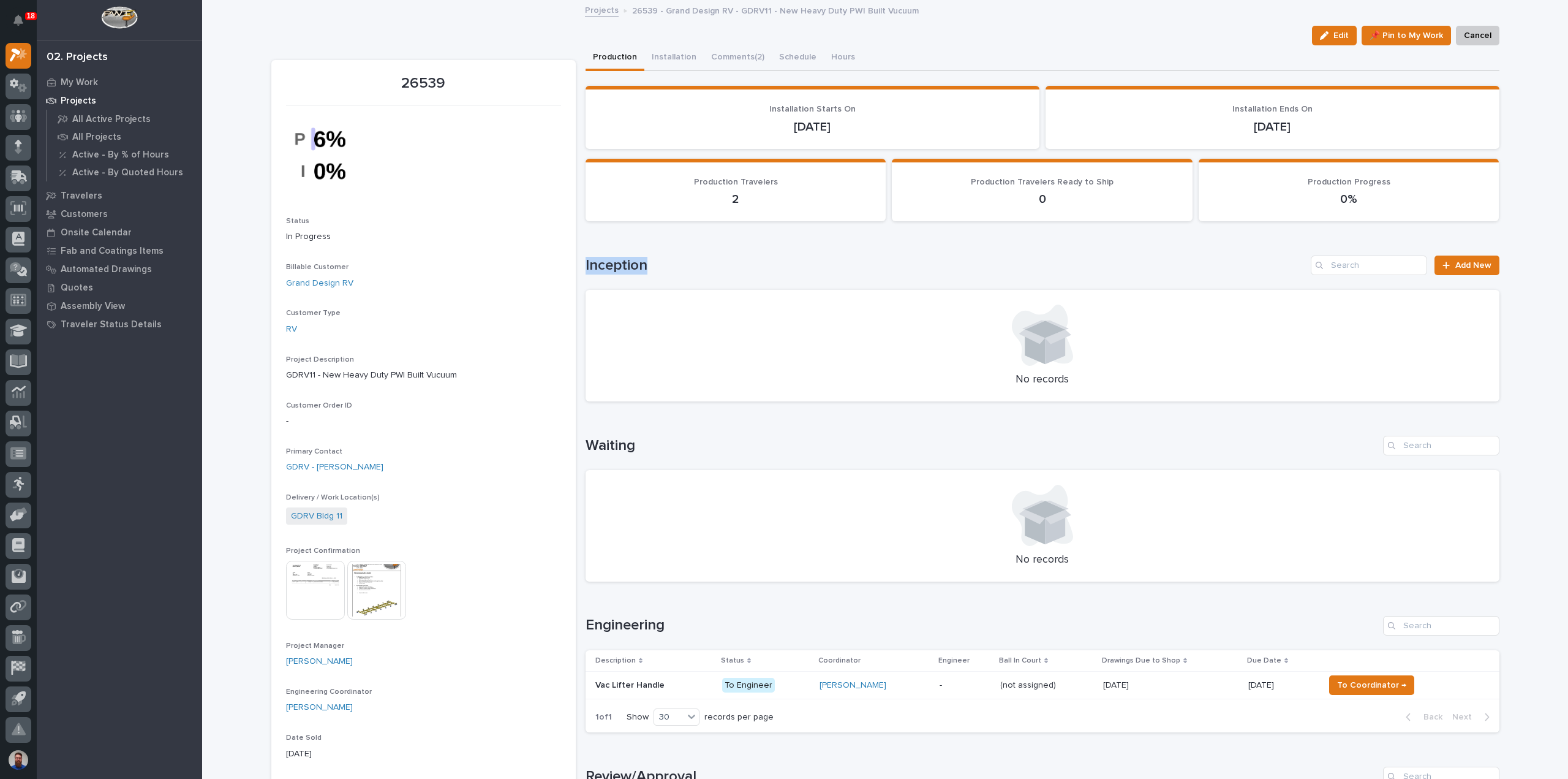
drag, startPoint x: 582, startPoint y: 265, endPoint x: 657, endPoint y: 267, distance: 75.0
click at [657, 267] on h1 "Inception" at bounding box center [946, 266] width 721 height 18
drag, startPoint x: 666, startPoint y: 263, endPoint x: 577, endPoint y: 267, distance: 89.1
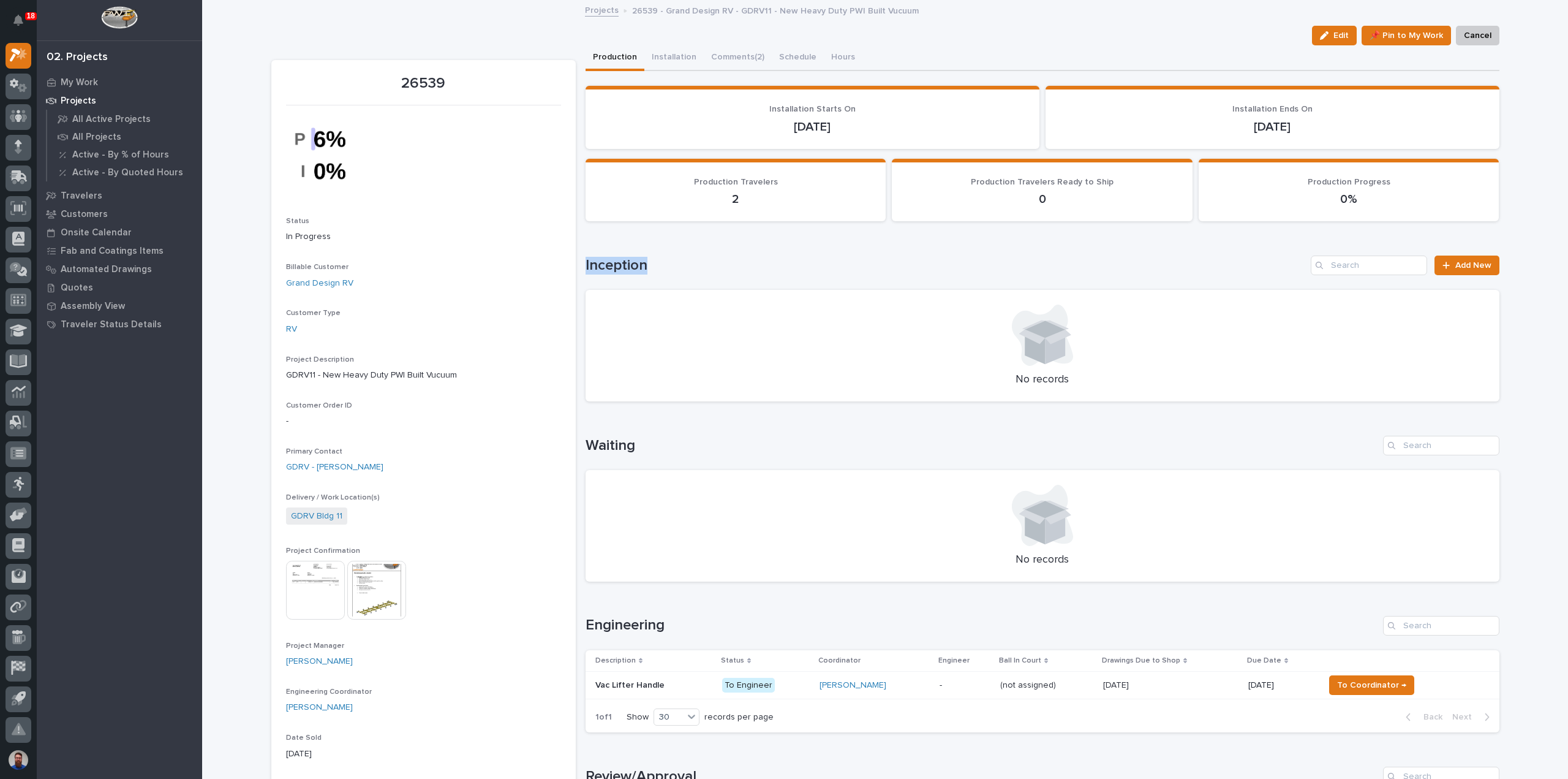
click at [649, 258] on h1 "Inception" at bounding box center [946, 266] width 721 height 18
click at [737, 50] on button "Comments (2)" at bounding box center [738, 58] width 68 height 25
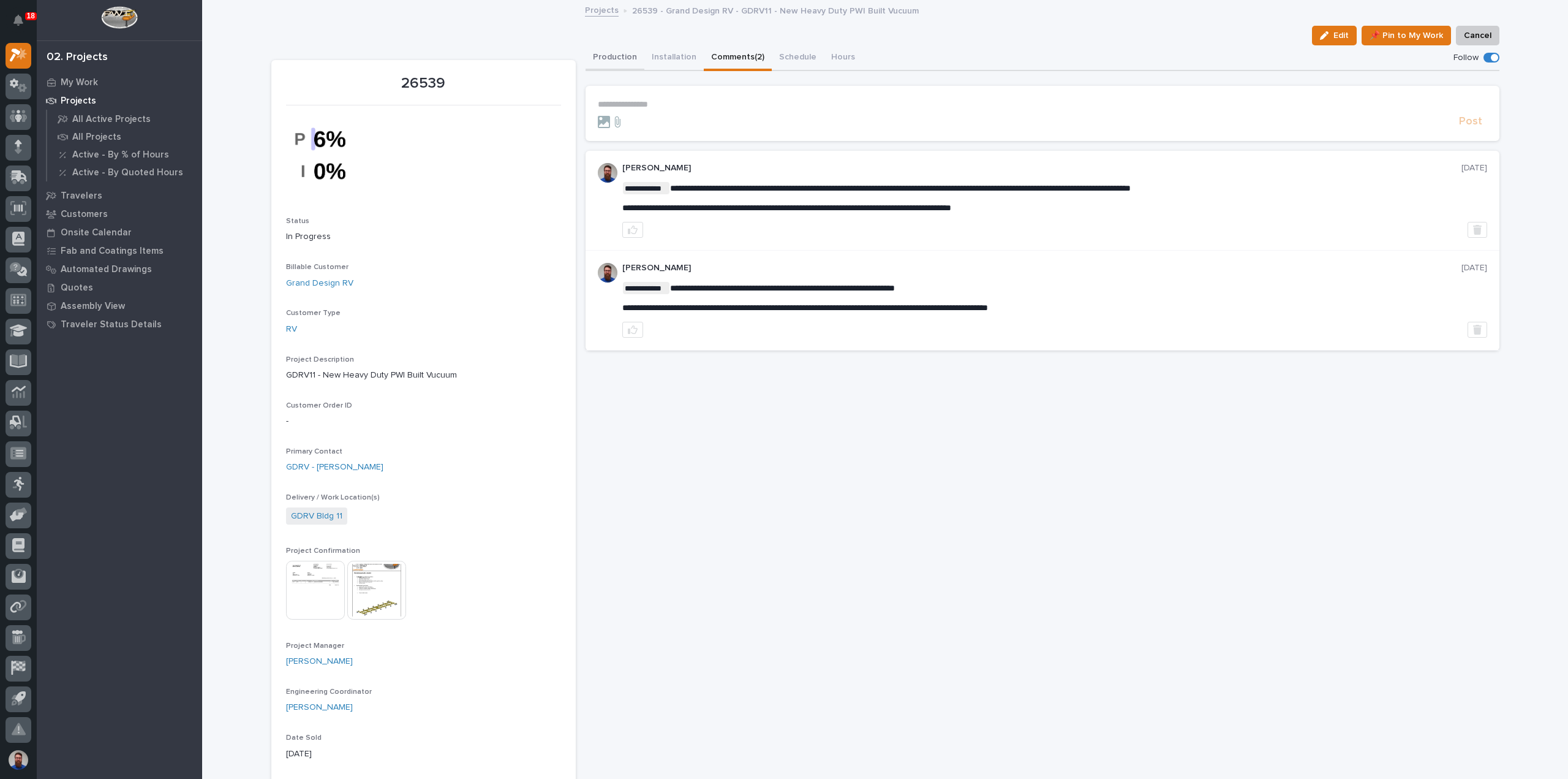
click at [615, 60] on button "Production" at bounding box center [615, 58] width 58 height 25
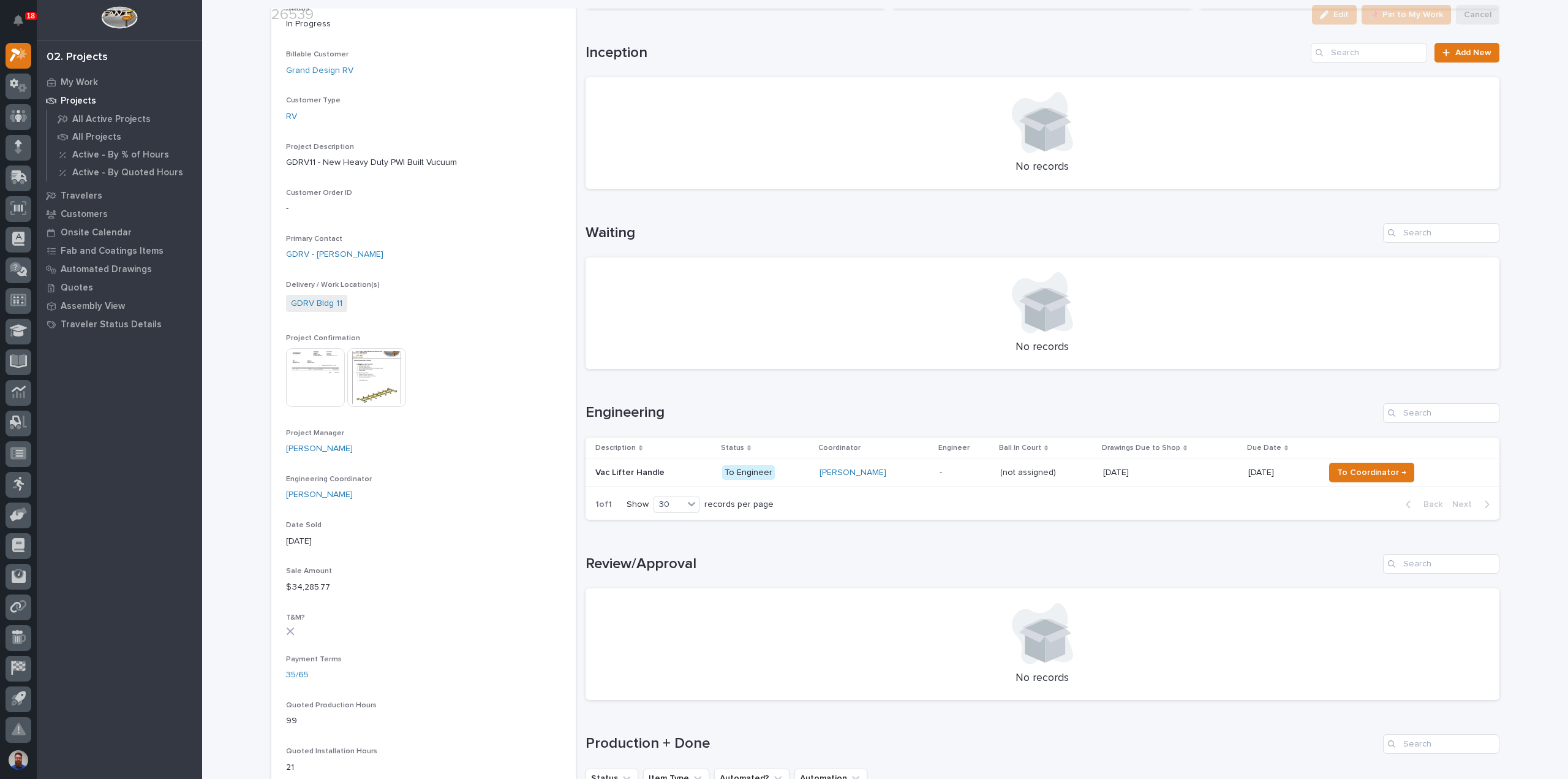
scroll to position [326, 0]
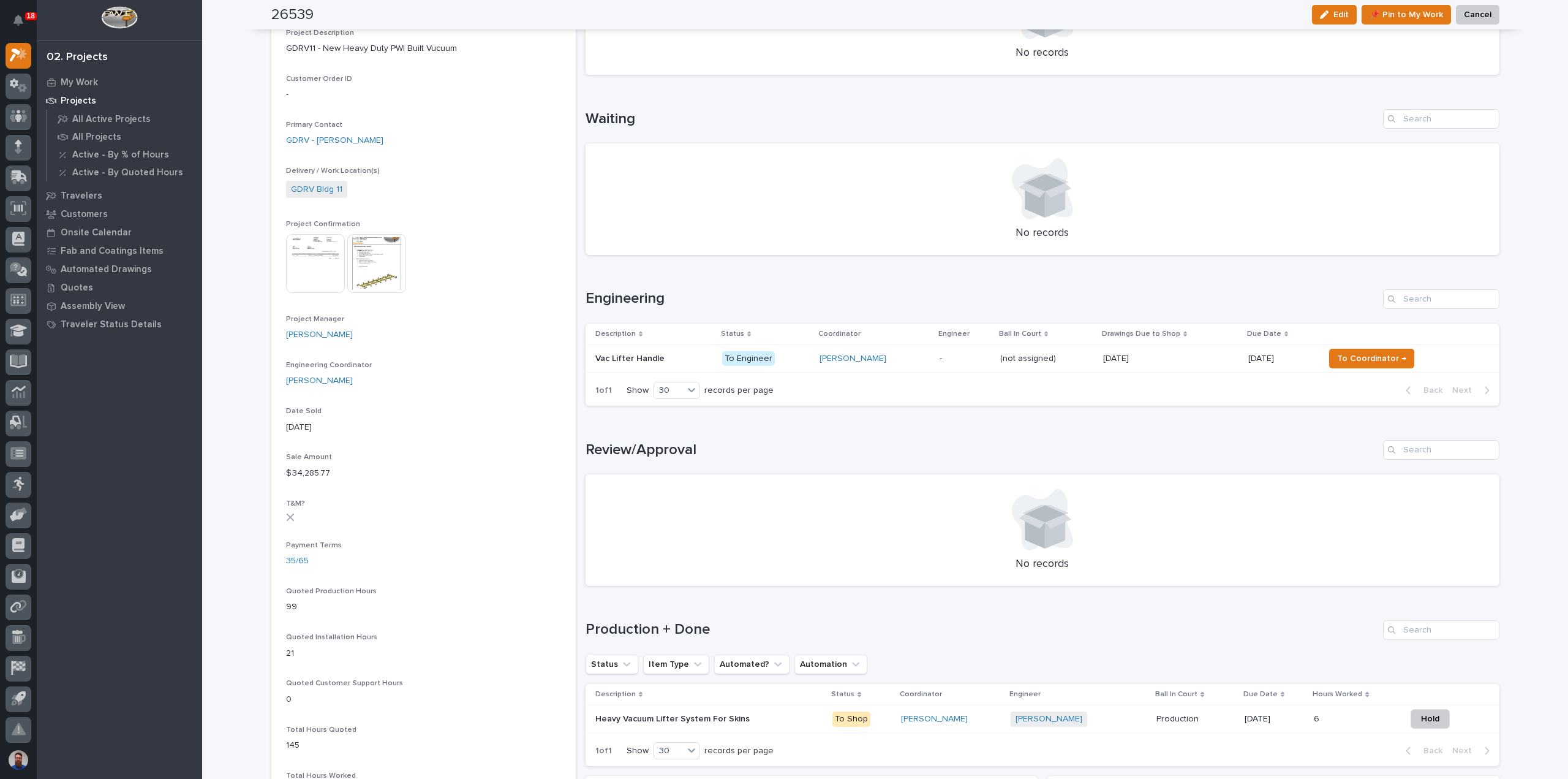
click at [786, 453] on h1 "Review/Approval" at bounding box center [982, 450] width 792 height 18
click at [693, 353] on p at bounding box center [654, 358] width 117 height 11
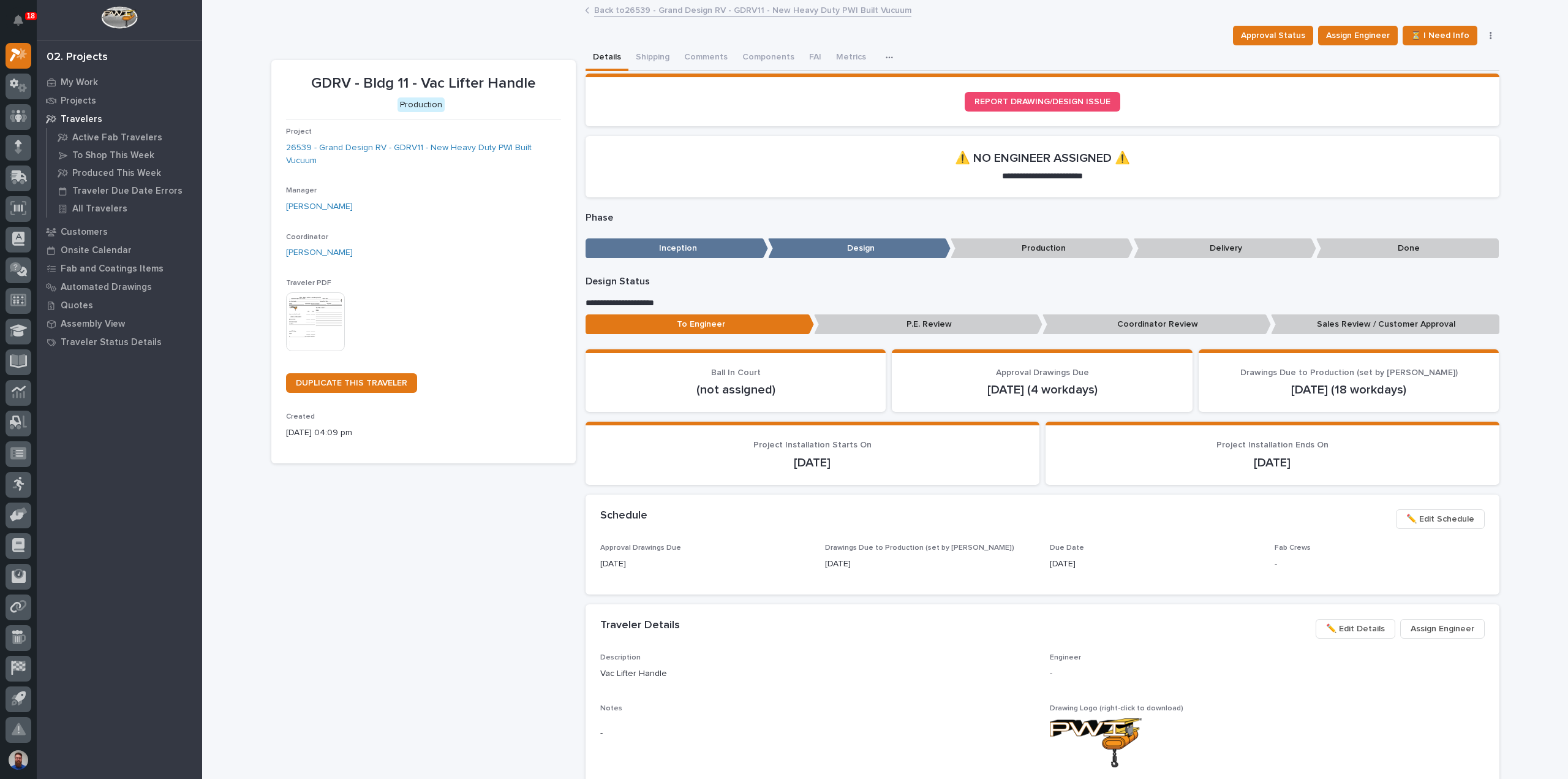
click at [330, 278] on div "Traveler PDF This file cannot be opened Download File" at bounding box center [423, 320] width 275 height 85
click at [317, 309] on img at bounding box center [315, 321] width 58 height 58
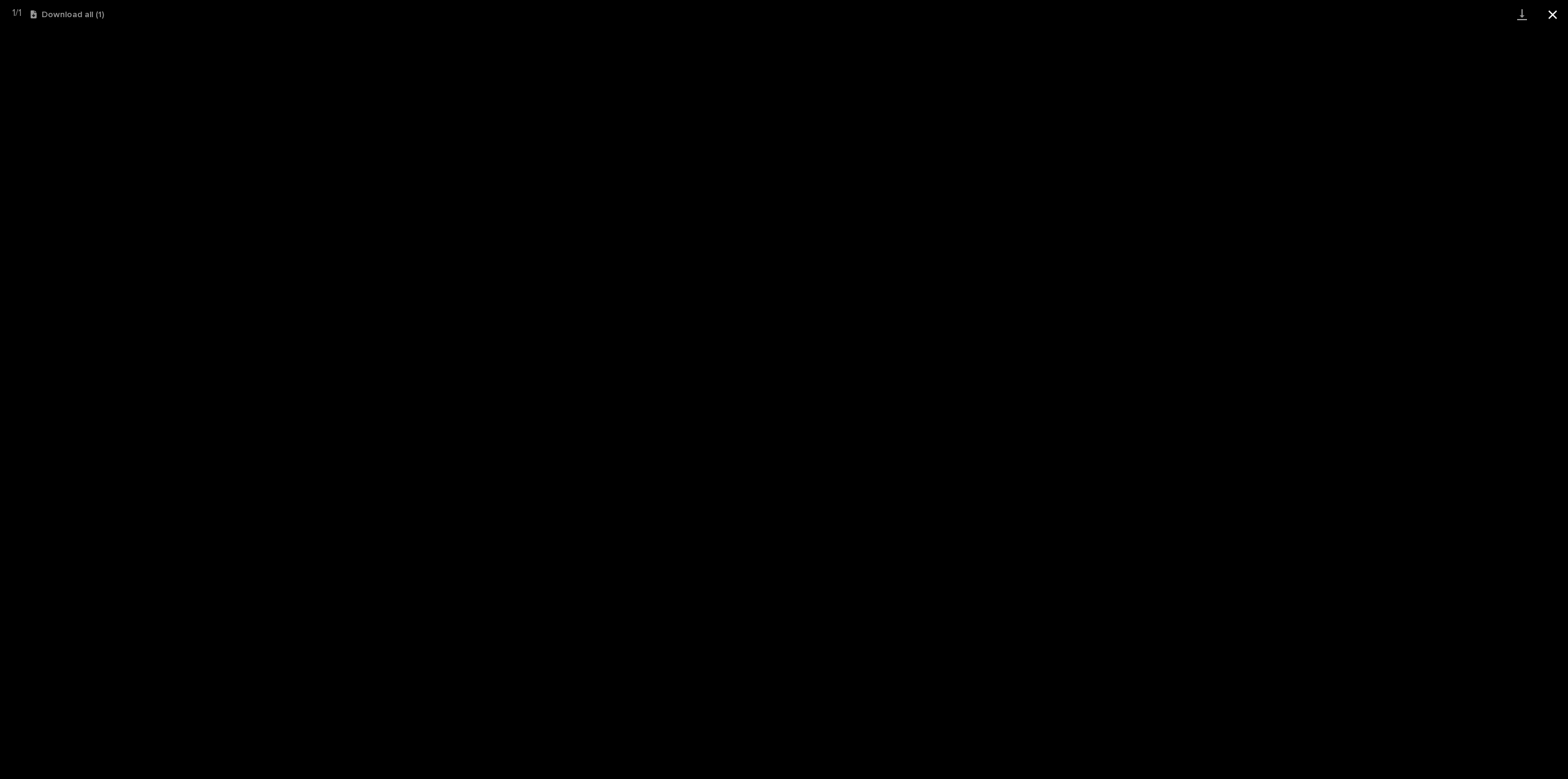
click at [1558, 16] on button "Close gallery" at bounding box center [1552, 15] width 30 height 29
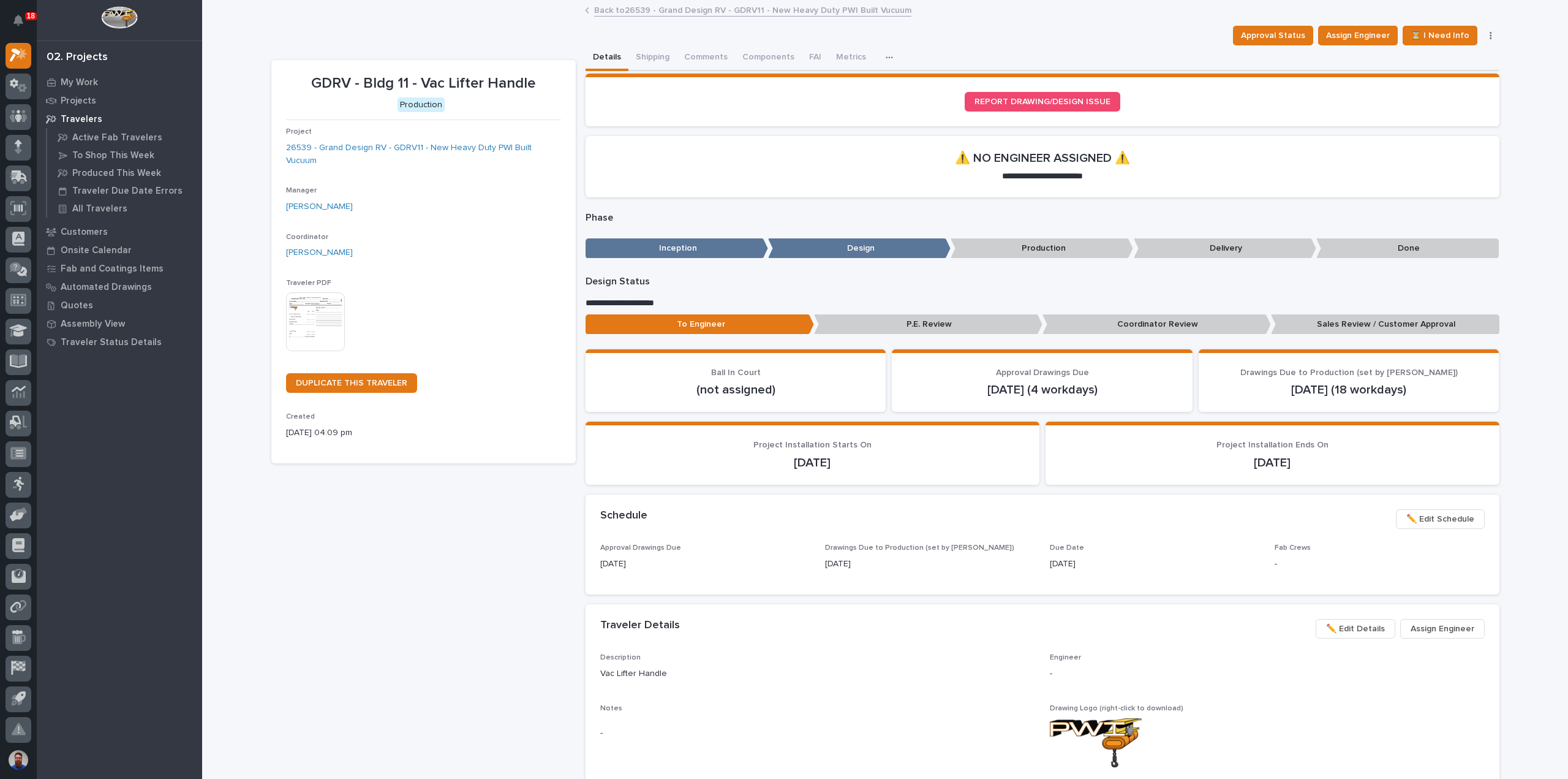
click at [318, 293] on img at bounding box center [315, 321] width 58 height 58
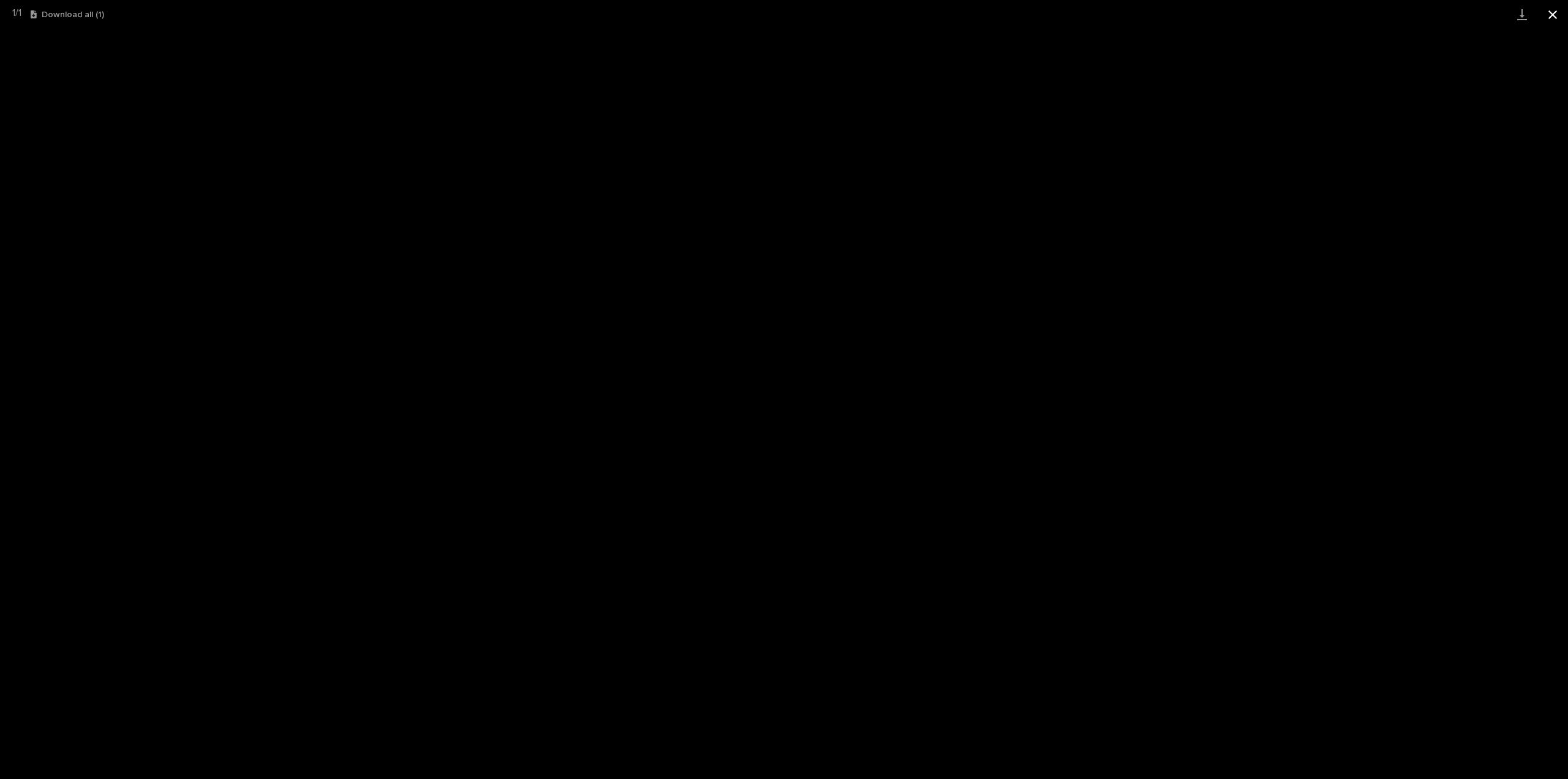
click at [1550, 15] on button "Close gallery" at bounding box center [1552, 15] width 30 height 29
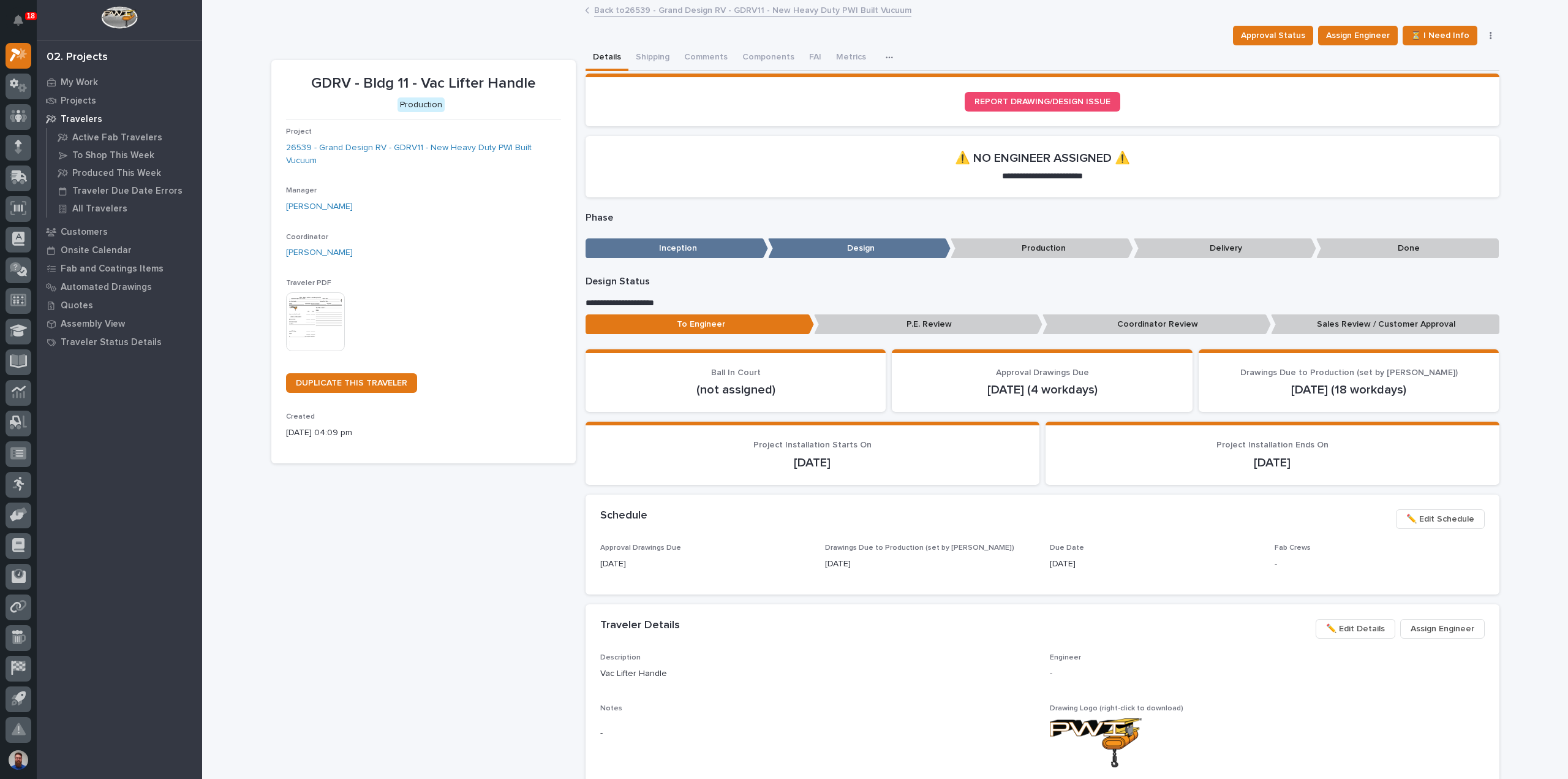
click at [455, 482] on div "GDRV - Bldg 11 - Vac Lifter Handle Production Project 26539 - Grand Design RV -…" at bounding box center [423, 611] width 305 height 1100
click at [1371, 35] on span "Assign Engineer" at bounding box center [1358, 35] width 63 height 15
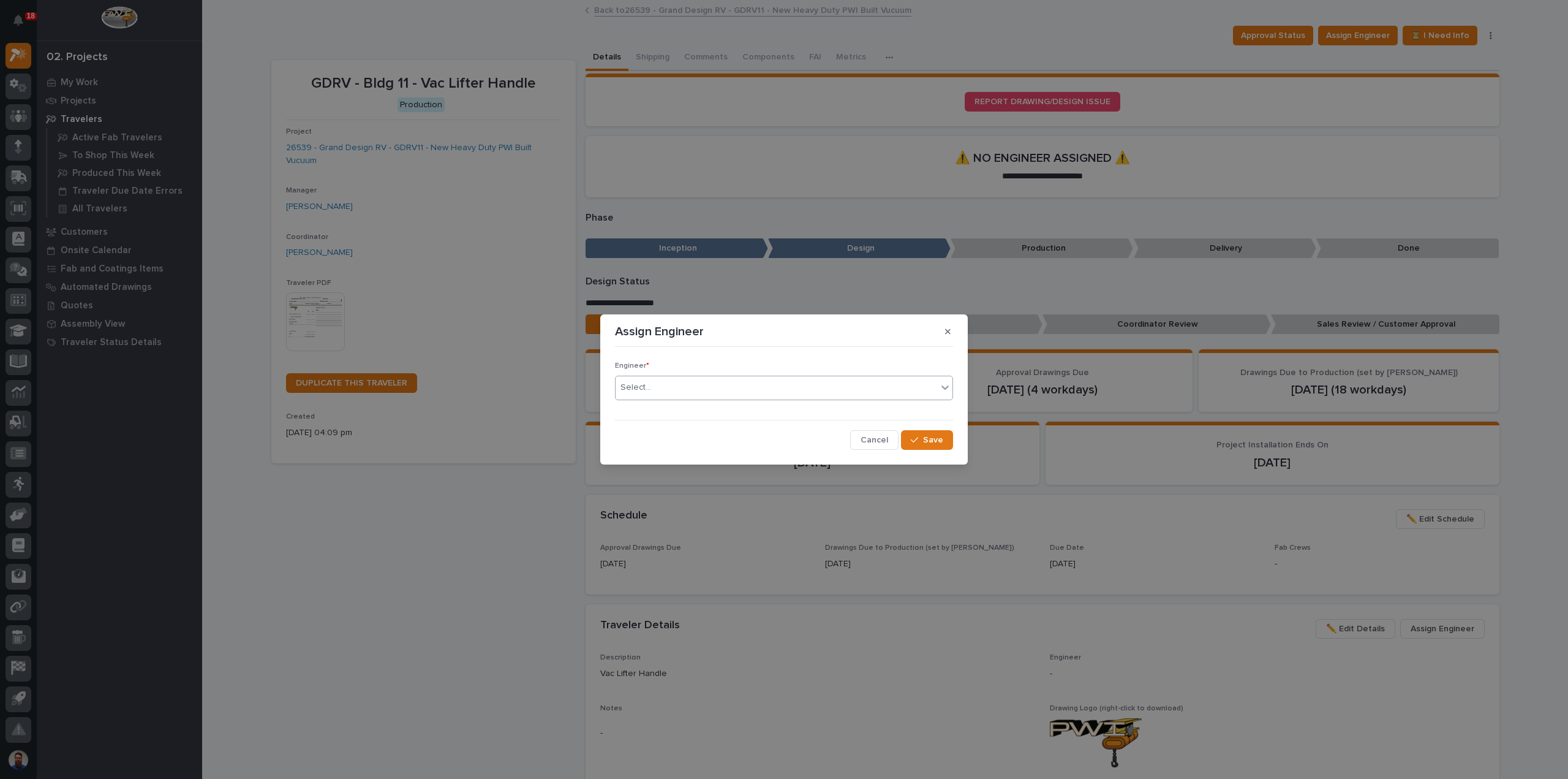
click at [745, 389] on div "Select..." at bounding box center [777, 388] width 321 height 20
type input "****"
click at [933, 442] on span "Save" at bounding box center [933, 439] width 20 height 11
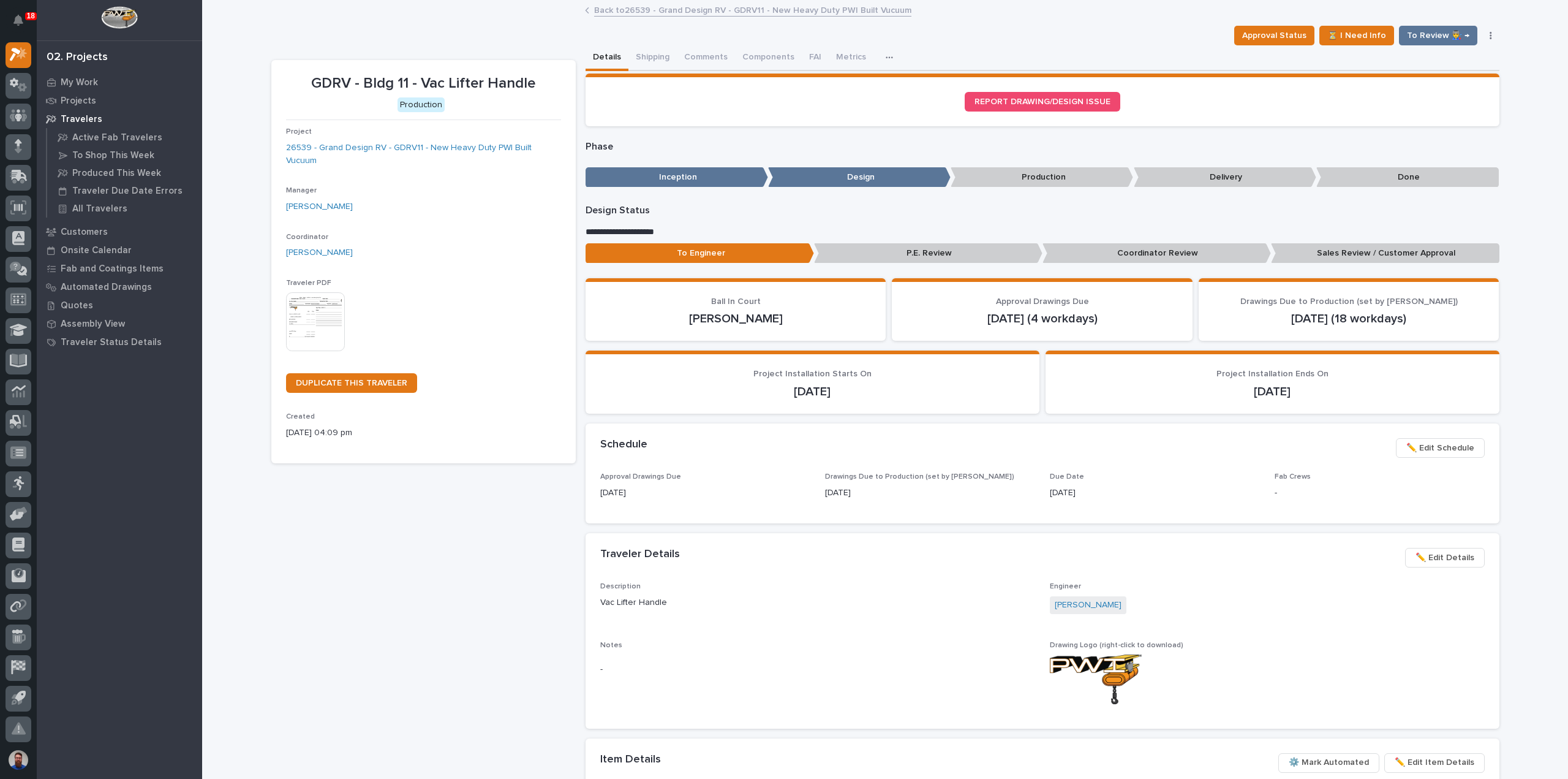
scroll to position [27, 0]
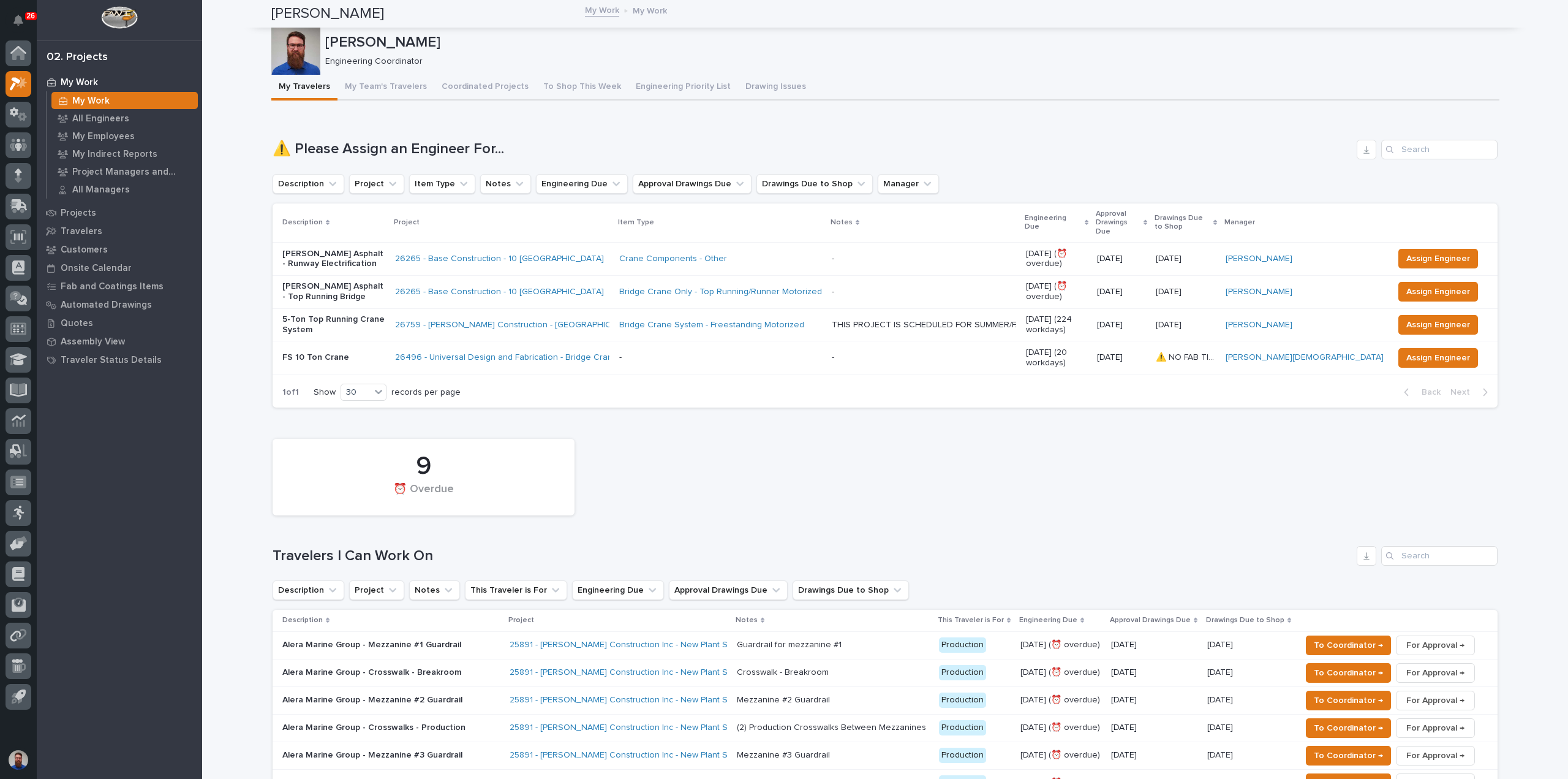
scroll to position [2125, 0]
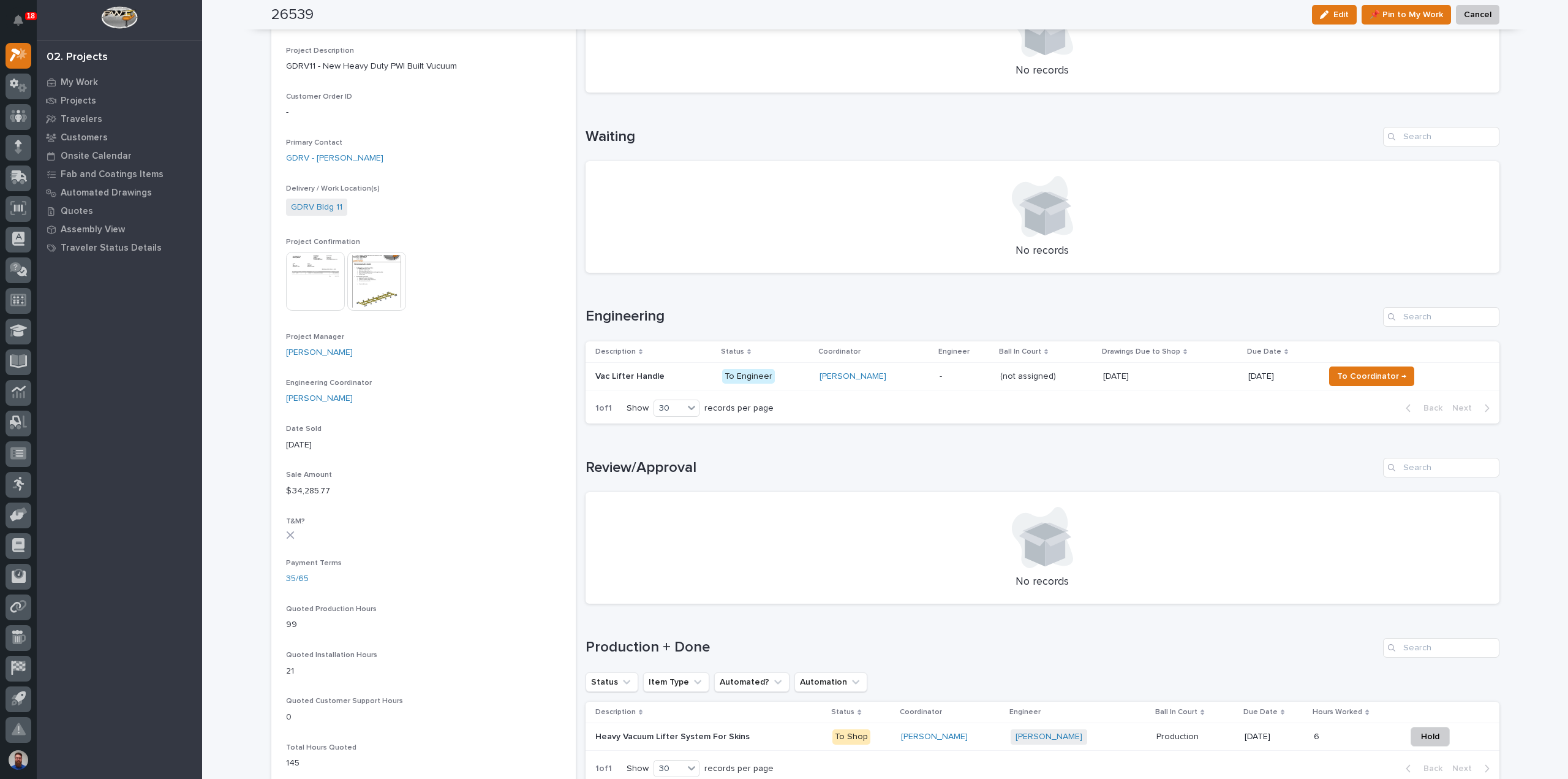
scroll to position [82, 0]
